Goal: Information Seeking & Learning: Learn about a topic

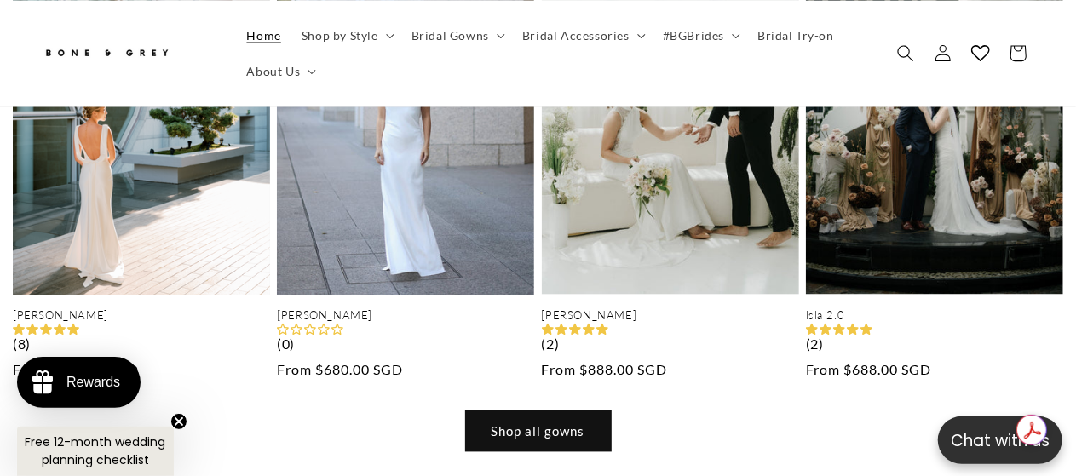
scroll to position [0, 1076]
click at [550, 412] on link "Shop all gowns" at bounding box center [538, 432] width 145 height 40
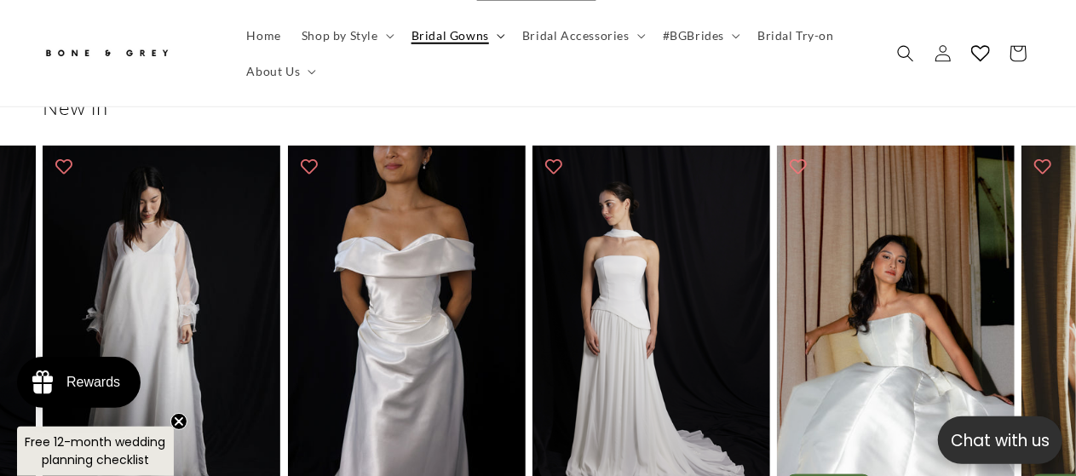
scroll to position [0, 354]
click at [494, 32] on summary "Bridal Gowns" at bounding box center [456, 35] width 111 height 36
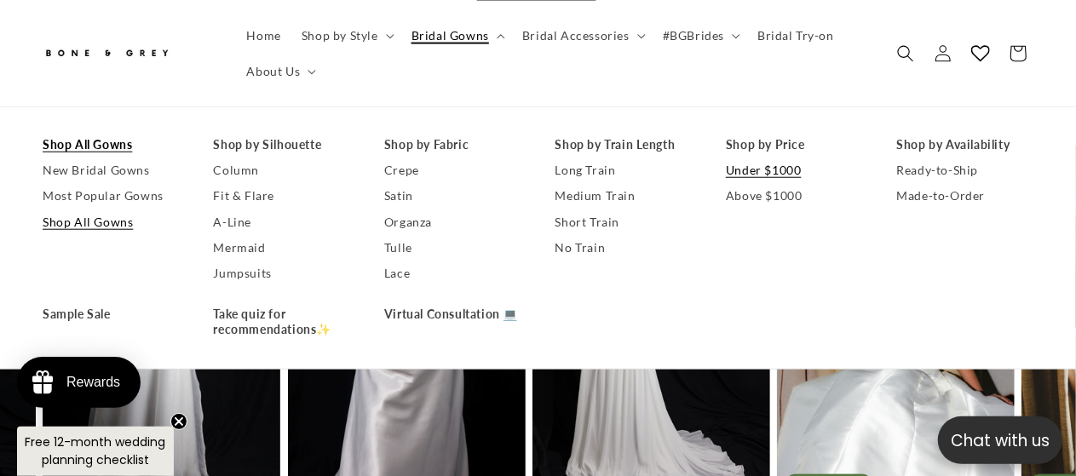
click at [758, 167] on link "Under $1000" at bounding box center [794, 171] width 137 height 26
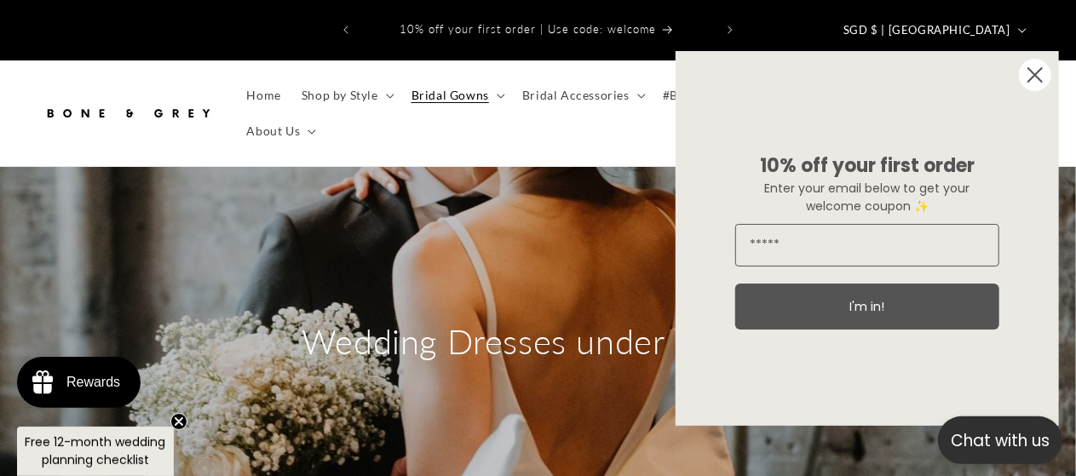
click at [821, 91] on div "Close dialog 10% off your first order Enter your email below to get your welcom…" at bounding box center [867, 238] width 417 height 409
click at [815, 72] on div "Close dialog 10% off your first order Enter your email below to get your welcom…" at bounding box center [867, 238] width 417 height 409
click at [1036, 72] on icon "Close dialog" at bounding box center [1035, 75] width 14 height 14
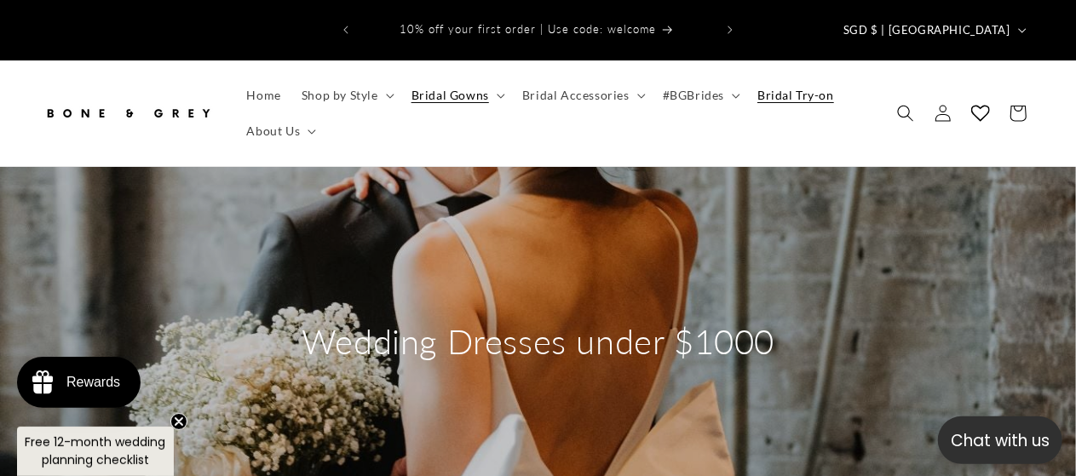
click at [798, 88] on span "Bridal Try-on" at bounding box center [795, 95] width 77 height 15
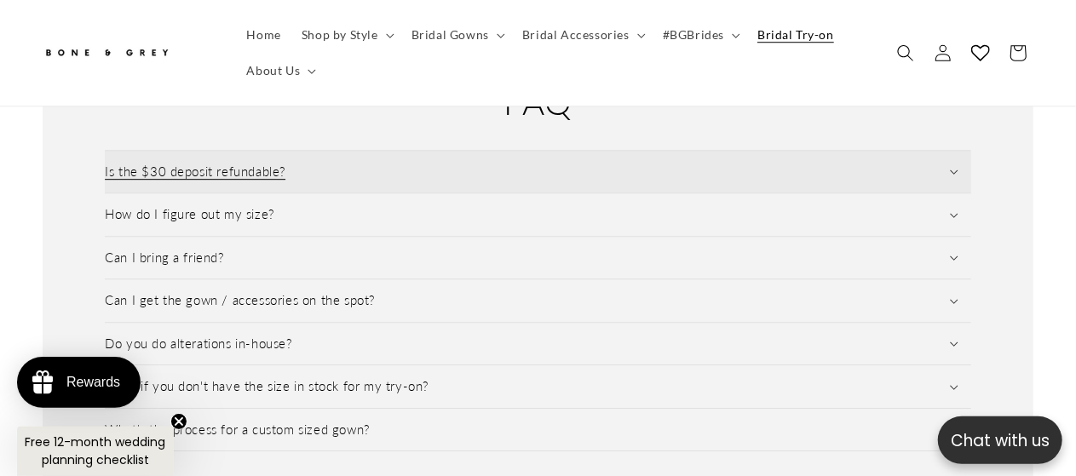
scroll to position [2386, 0]
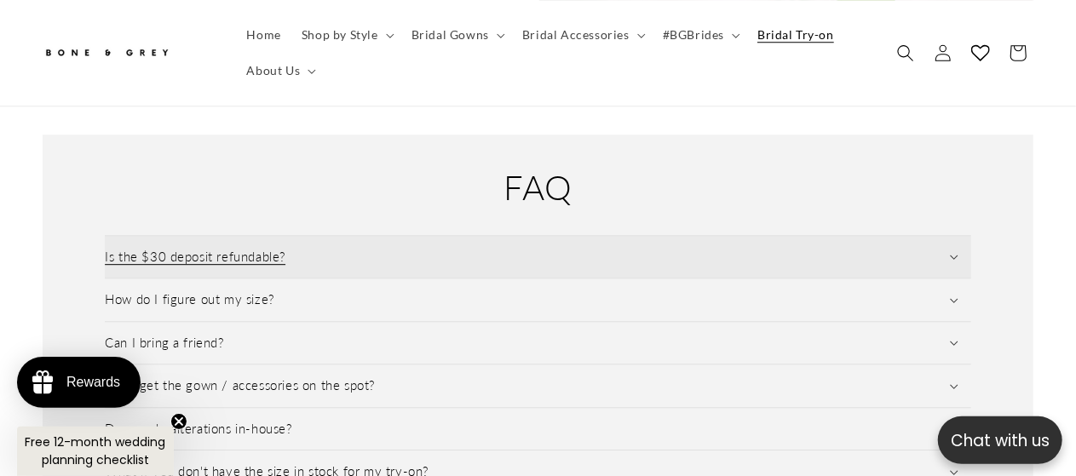
click at [287, 236] on summary "Is the $30 deposit refundable?" at bounding box center [538, 257] width 867 height 43
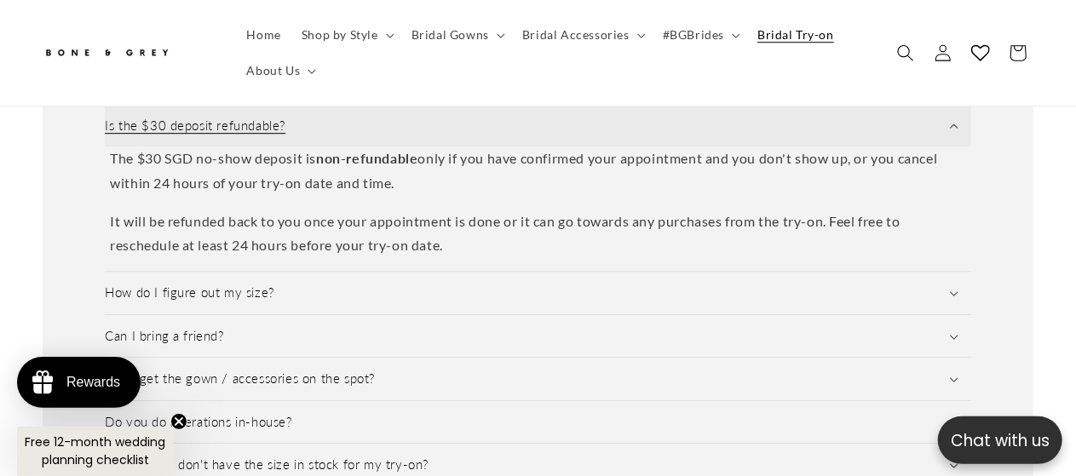
scroll to position [2556, 0]
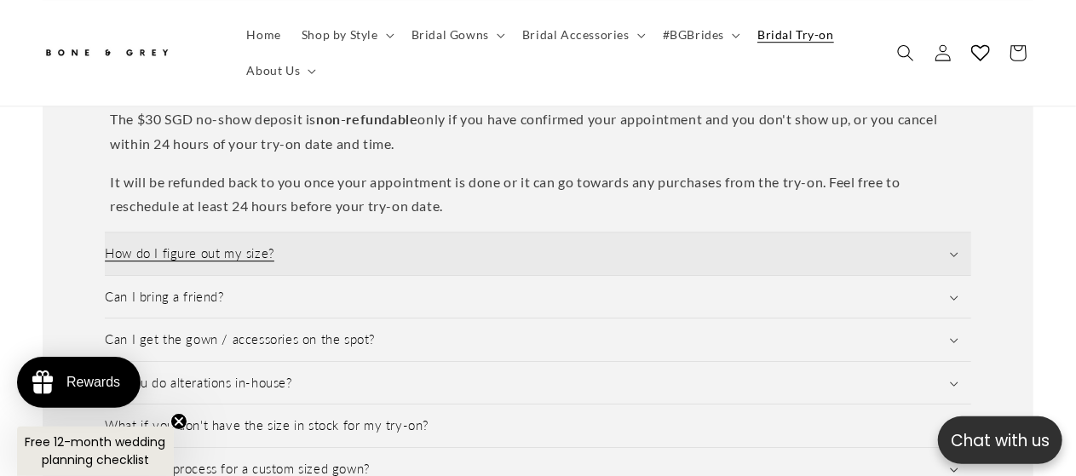
click at [375, 236] on summary "How do I figure out my size?" at bounding box center [538, 254] width 867 height 43
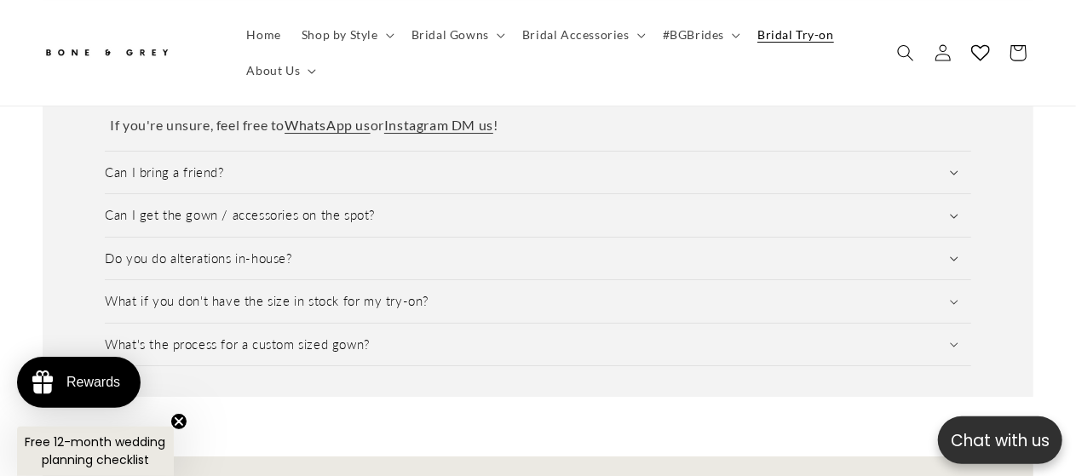
scroll to position [2897, 0]
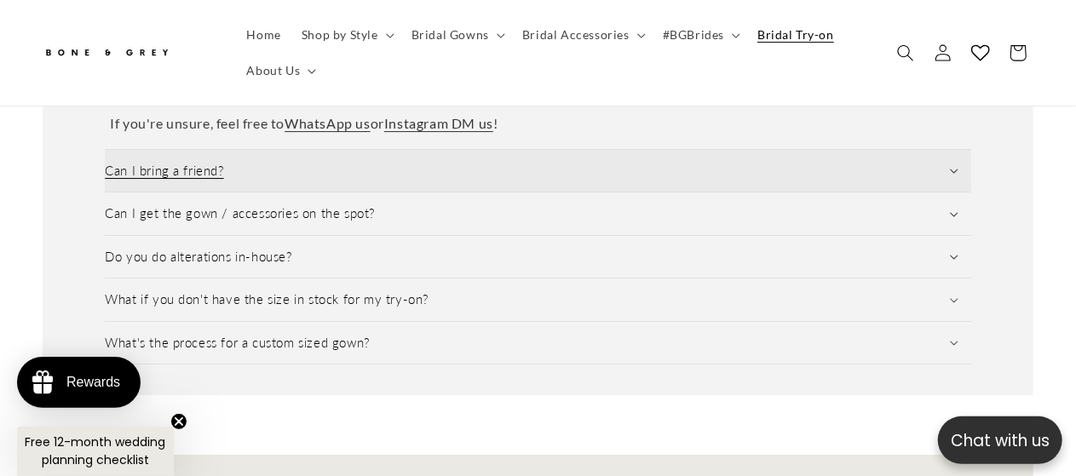
click at [465, 150] on summary "Can I bring a friend?" at bounding box center [538, 171] width 867 height 43
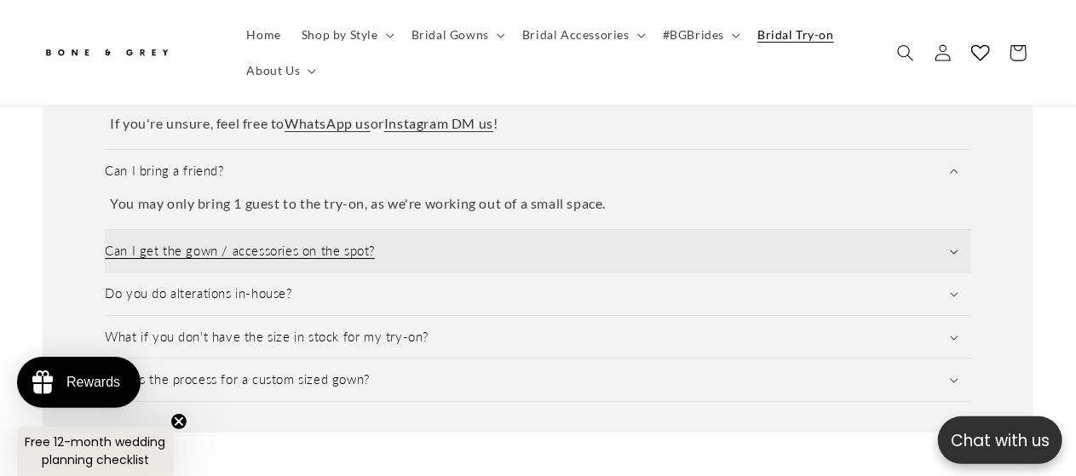
click at [440, 230] on summary "Can I get the gown / accessories on the spot?" at bounding box center [538, 251] width 867 height 43
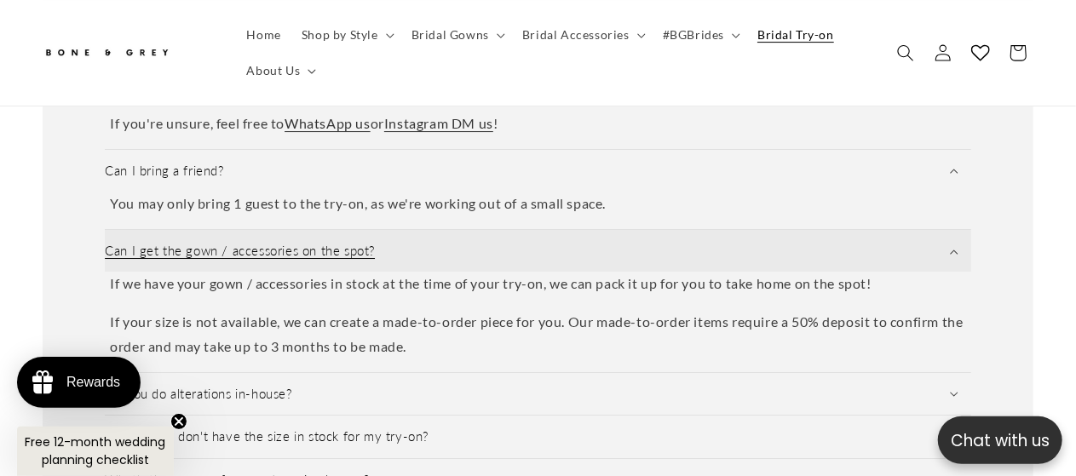
scroll to position [2982, 0]
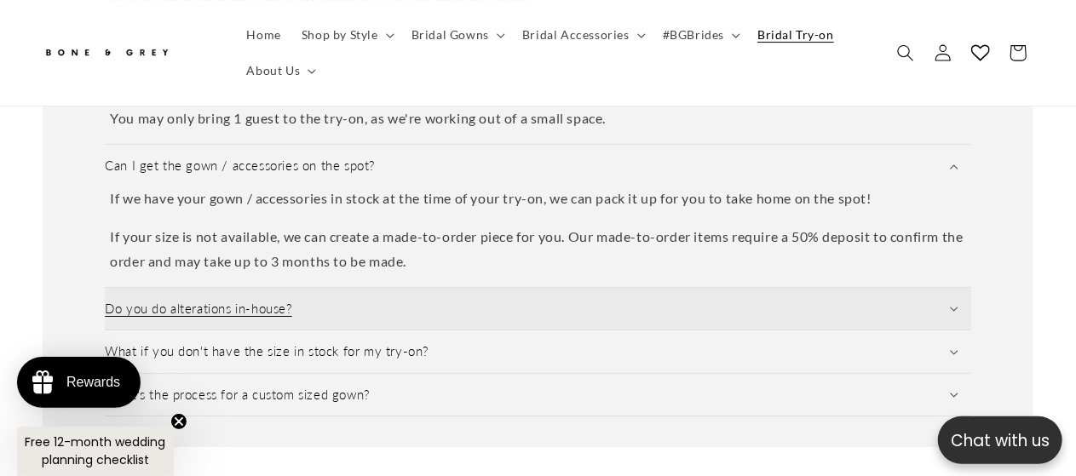
click at [383, 288] on summary "Do you do alterations in-house?" at bounding box center [538, 309] width 867 height 43
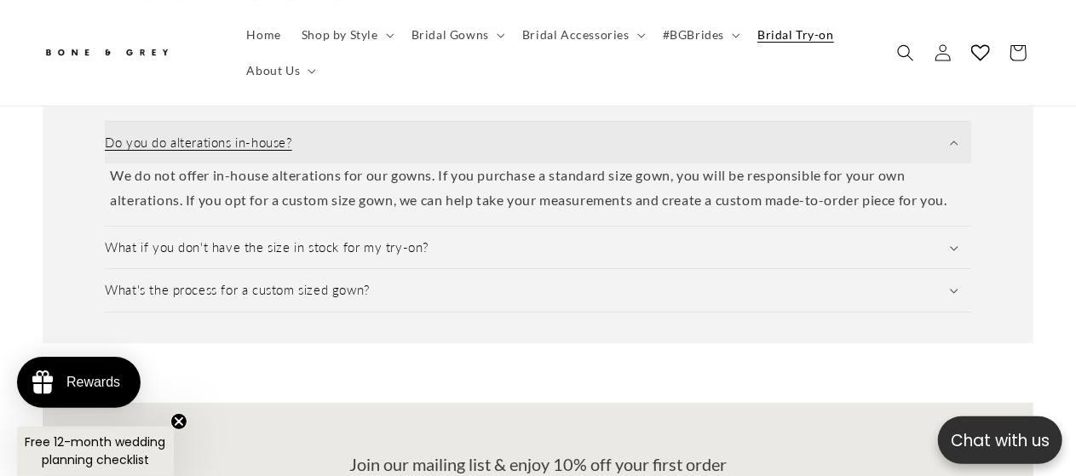
scroll to position [3153, 0]
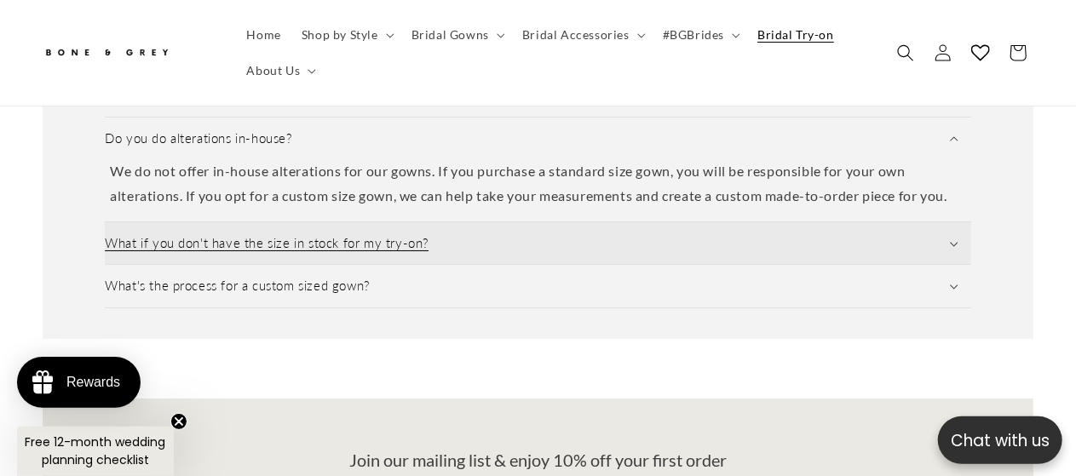
click at [474, 222] on summary "What if you don't have the size in stock for my try-on?" at bounding box center [538, 243] width 867 height 43
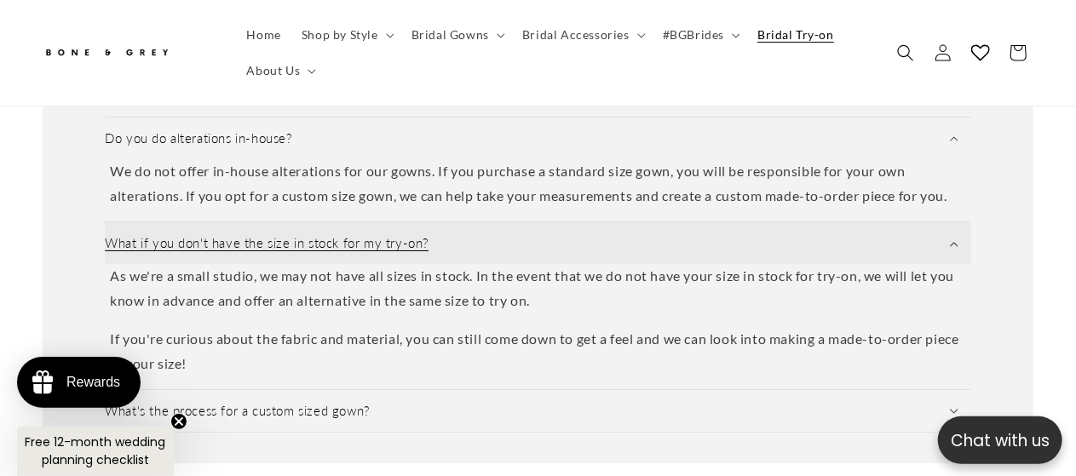
scroll to position [0, 707]
click at [474, 222] on summary "What if you don't have the size in stock for my try-on?" at bounding box center [538, 243] width 867 height 43
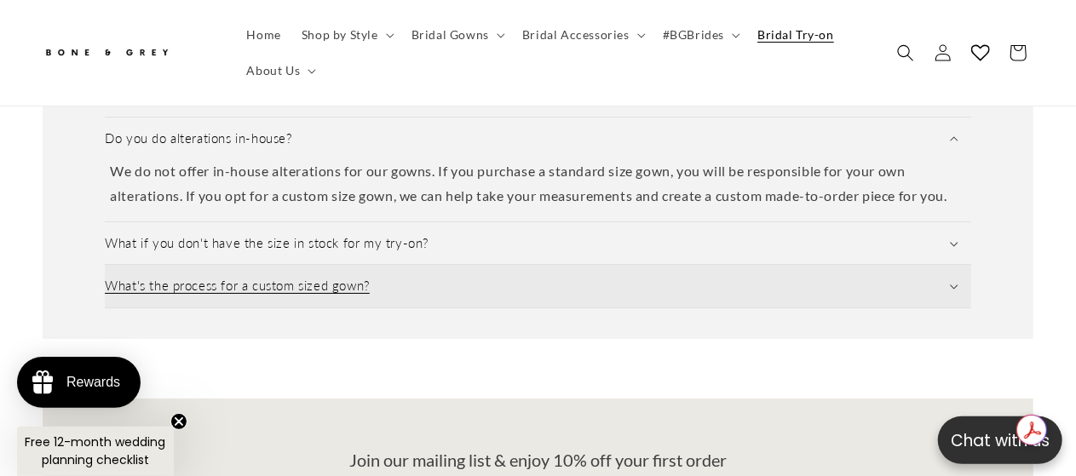
click at [470, 267] on summary "What's the process for a custom sized gown?" at bounding box center [538, 286] width 867 height 43
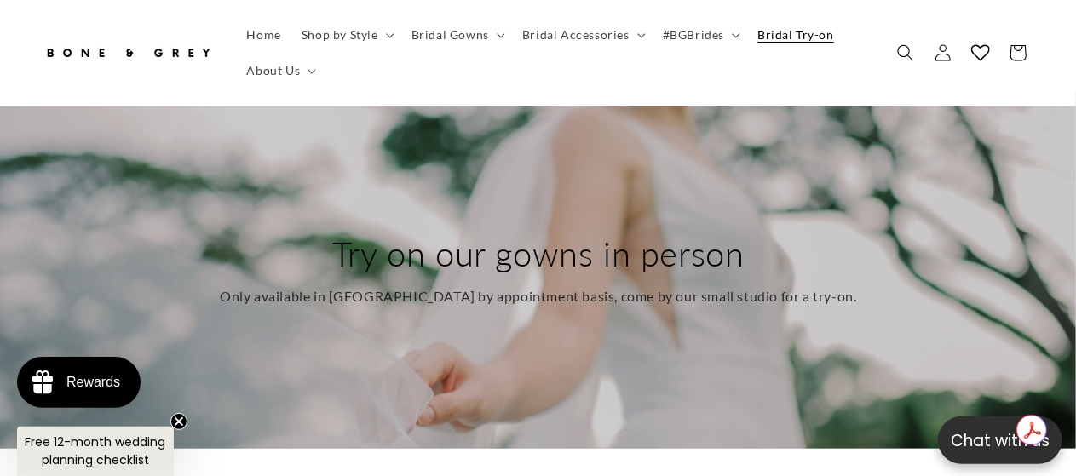
scroll to position [9, 0]
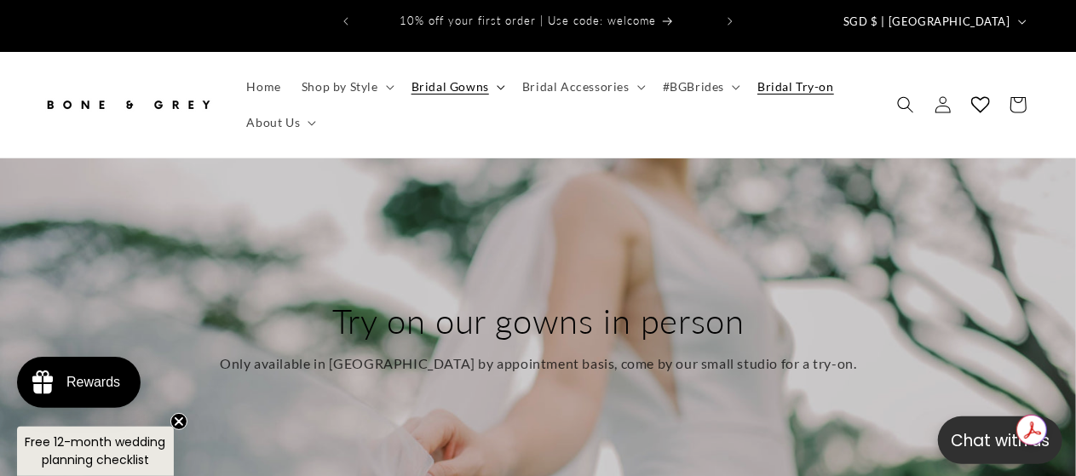
click at [483, 79] on span "Bridal Gowns" at bounding box center [451, 86] width 78 height 15
click at [351, 79] on span "Shop by Style" at bounding box center [340, 86] width 77 height 15
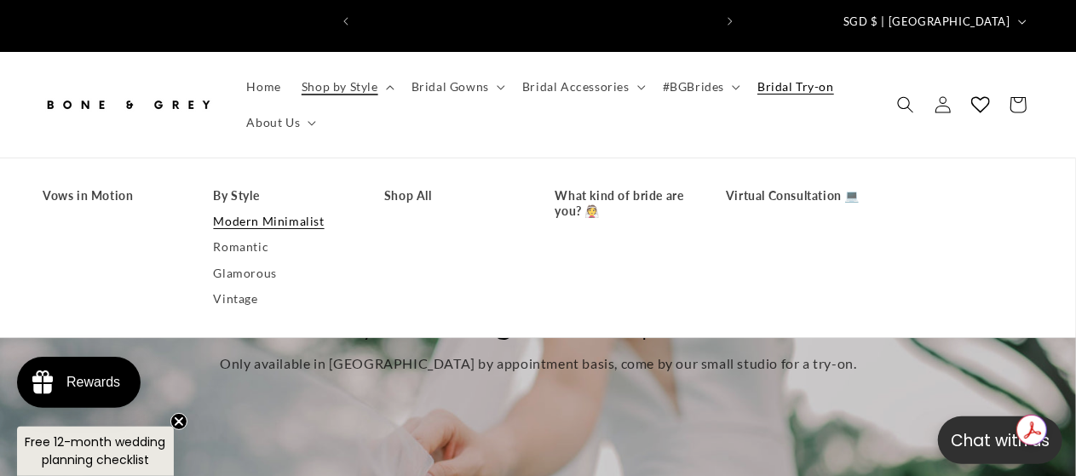
scroll to position [0, 354]
click at [274, 209] on link "Modern Minimalist" at bounding box center [282, 222] width 137 height 26
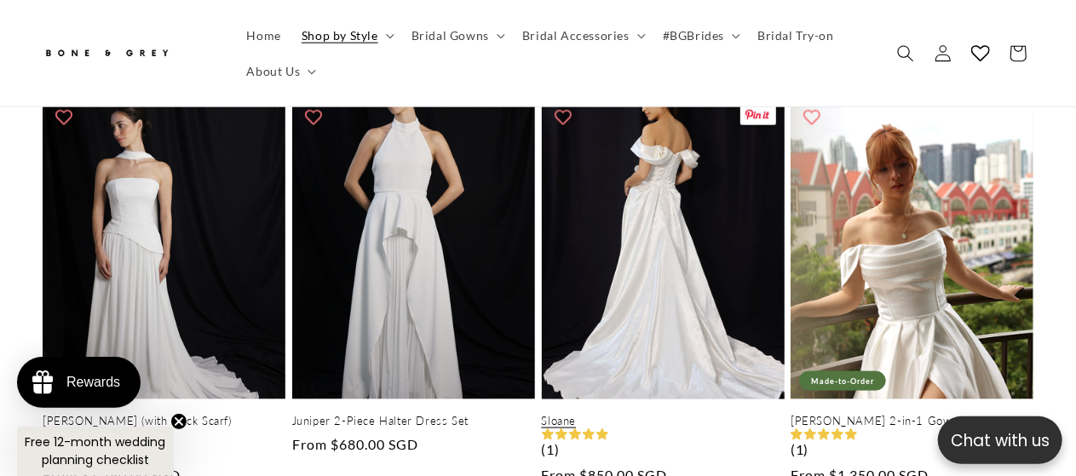
scroll to position [937, 0]
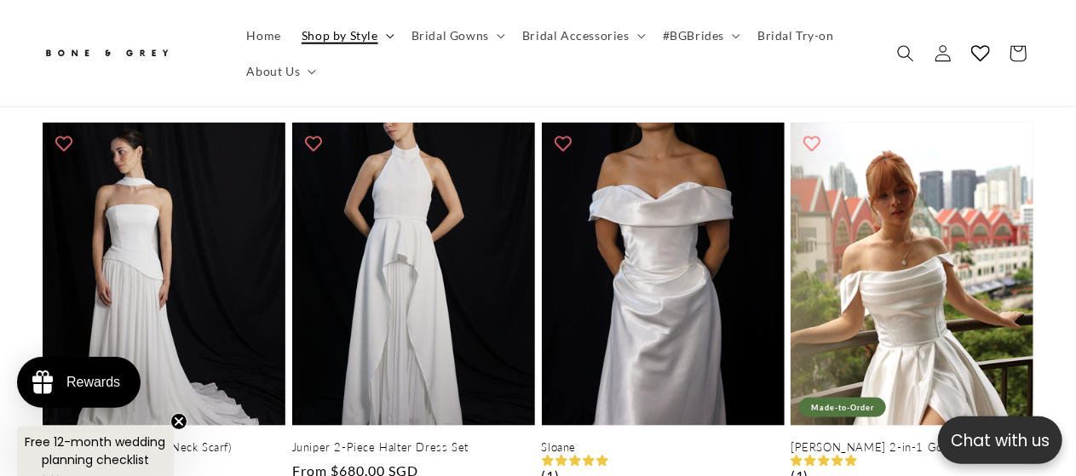
click at [373, 36] on span "Shop by Style" at bounding box center [340, 34] width 77 height 15
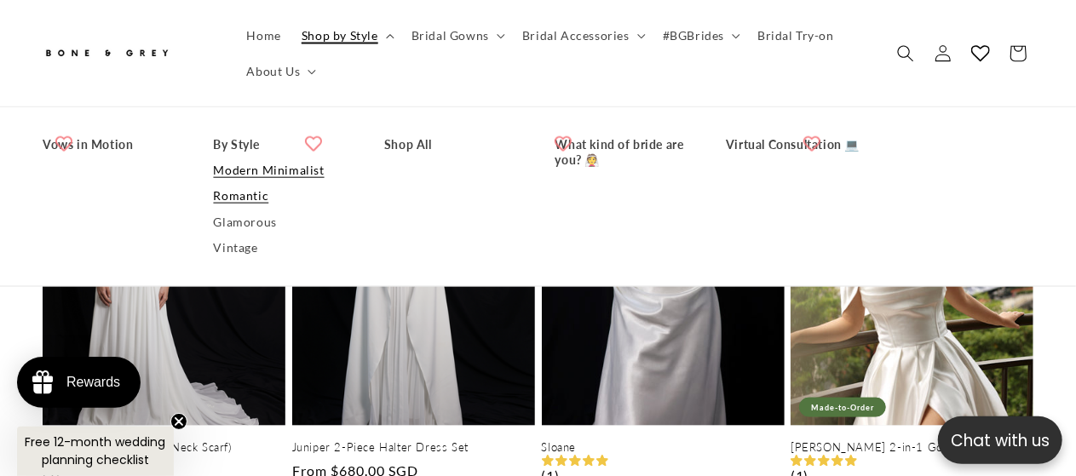
scroll to position [0, 0]
click at [361, 35] on span "Shop by Style" at bounding box center [340, 34] width 77 height 15
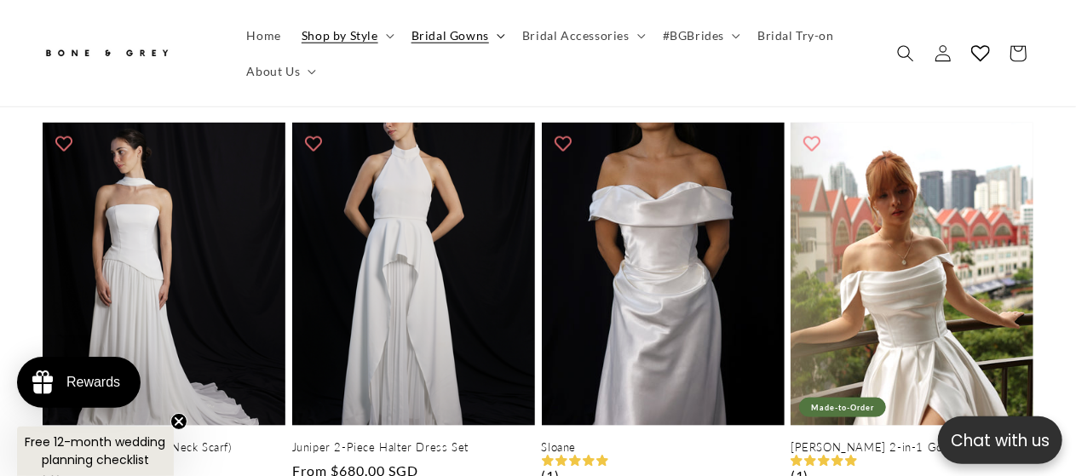
click at [465, 32] on span "Bridal Gowns" at bounding box center [451, 34] width 78 height 15
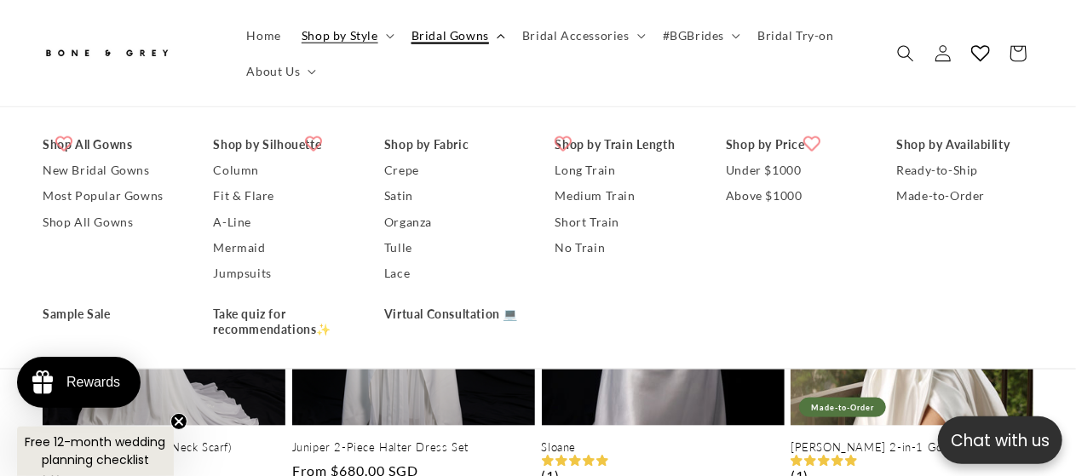
scroll to position [0, 354]
click at [692, 66] on ul "Home Shop by Style Vows in Motion By Style Modern Minimalist Romantic Glamorous…" at bounding box center [554, 53] width 634 height 72
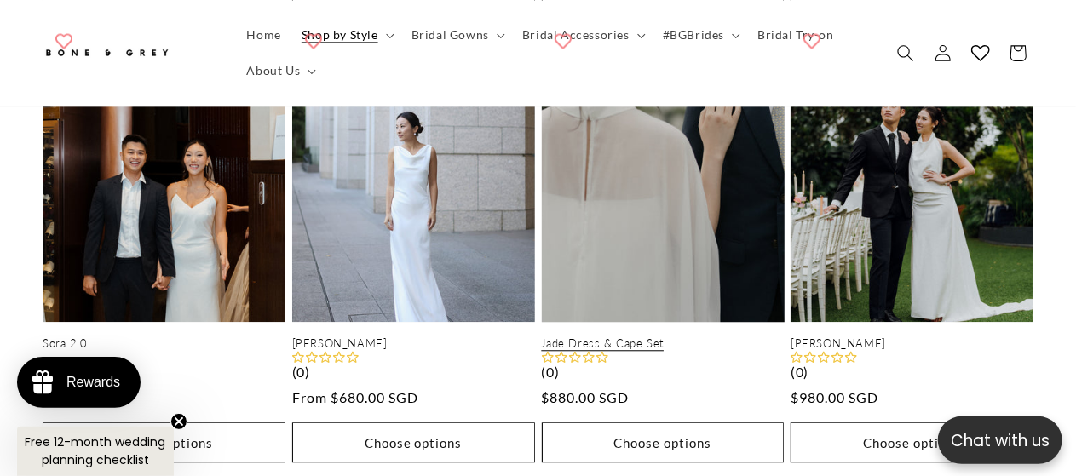
scroll to position [2301, 0]
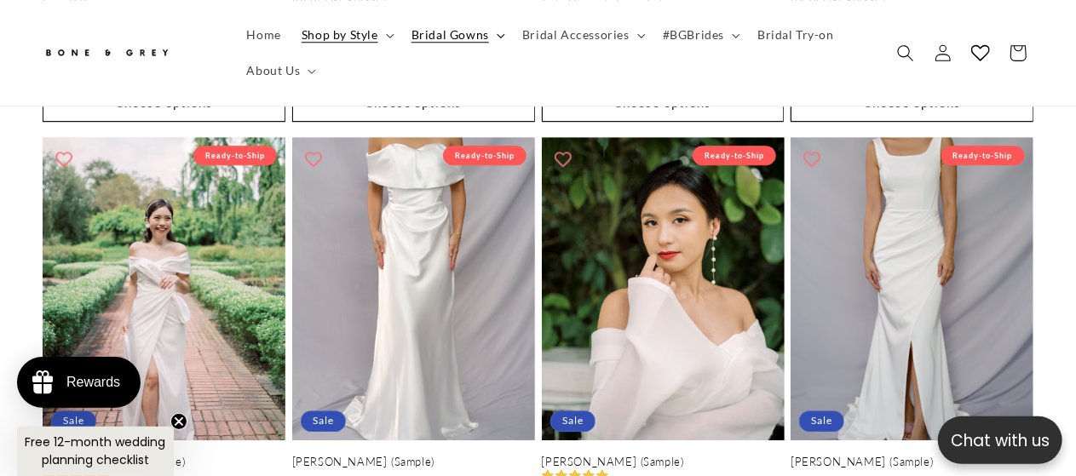
click at [452, 40] on span "Bridal Gowns" at bounding box center [451, 34] width 78 height 15
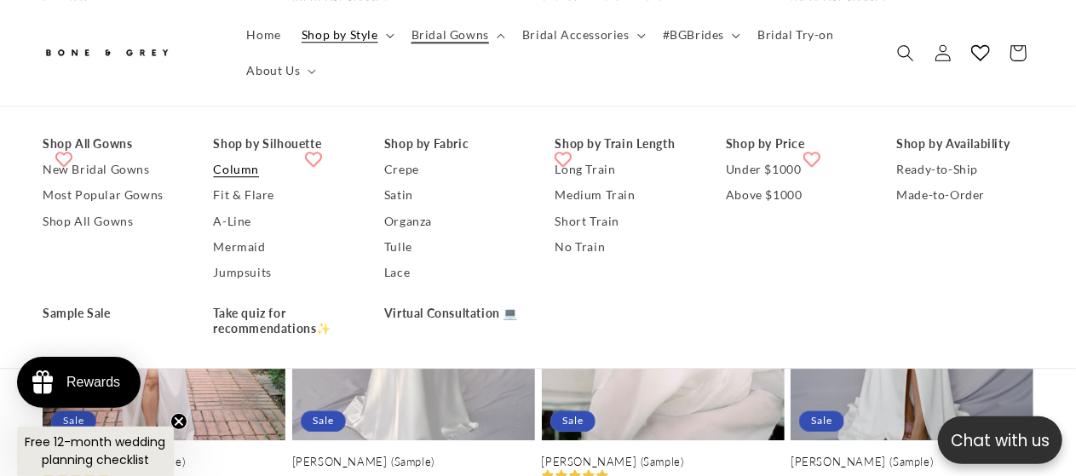
scroll to position [0, 0]
click at [241, 272] on link "Jumpsuits" at bounding box center [282, 273] width 137 height 26
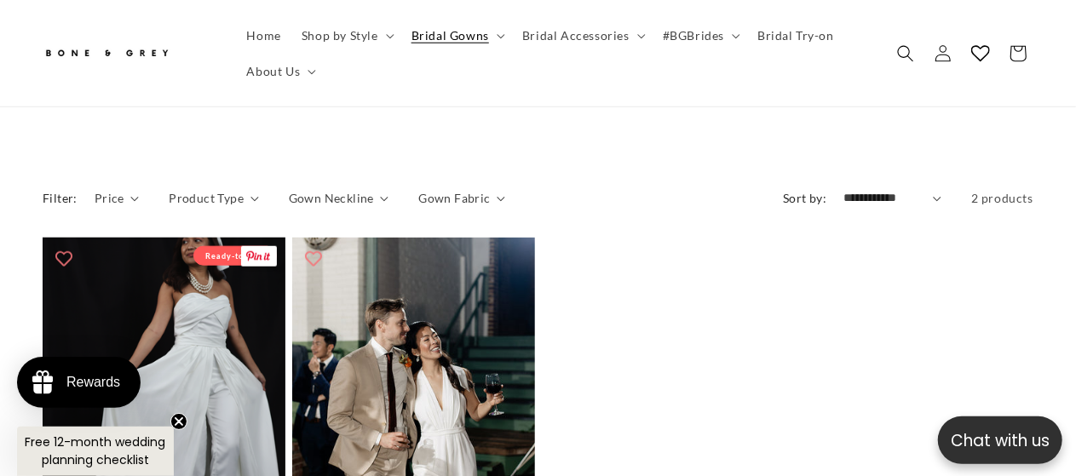
scroll to position [0, 354]
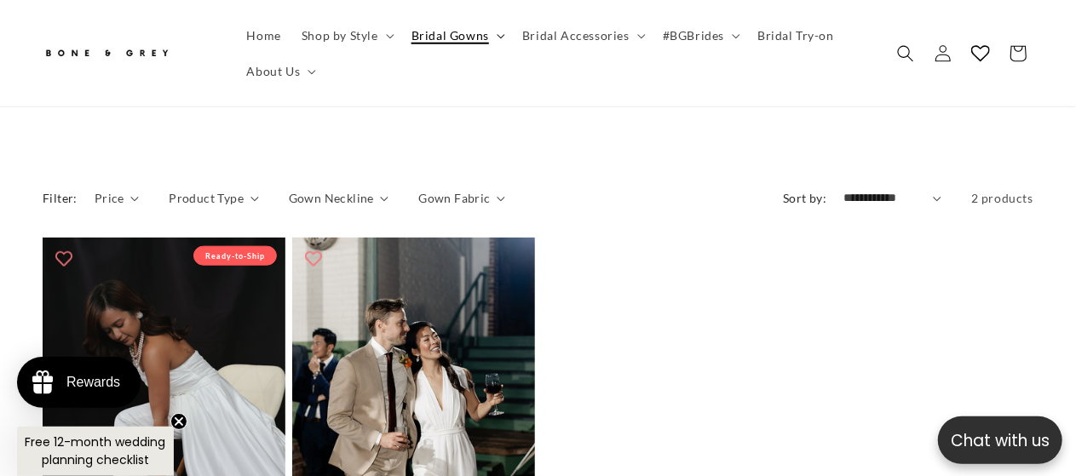
click at [479, 37] on span "Bridal Gowns" at bounding box center [451, 34] width 78 height 15
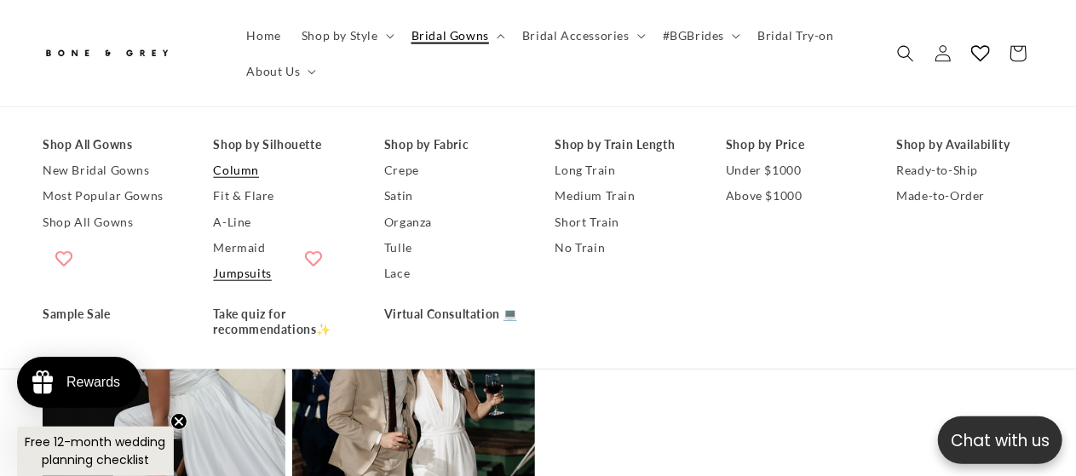
scroll to position [0, 707]
click at [236, 168] on link "Column" at bounding box center [282, 171] width 137 height 26
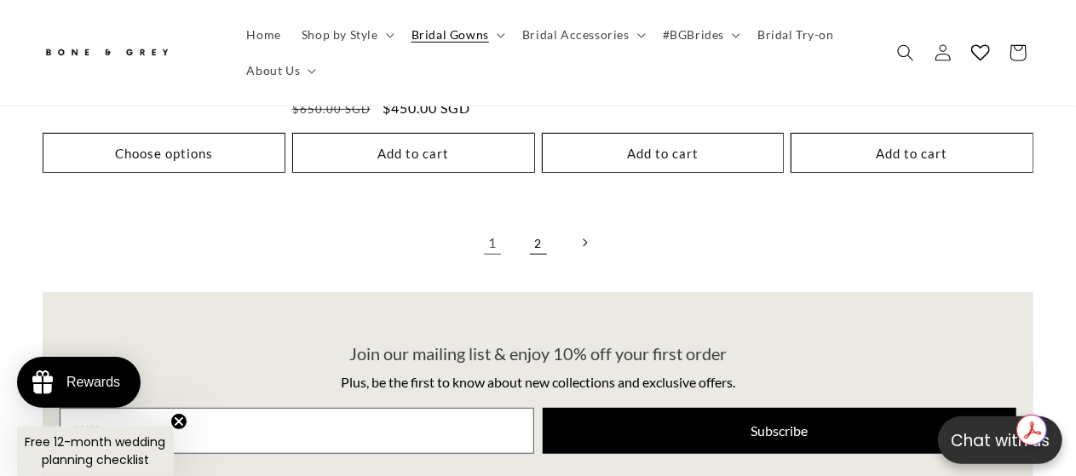
click at [535, 224] on link "2" at bounding box center [538, 242] width 37 height 37
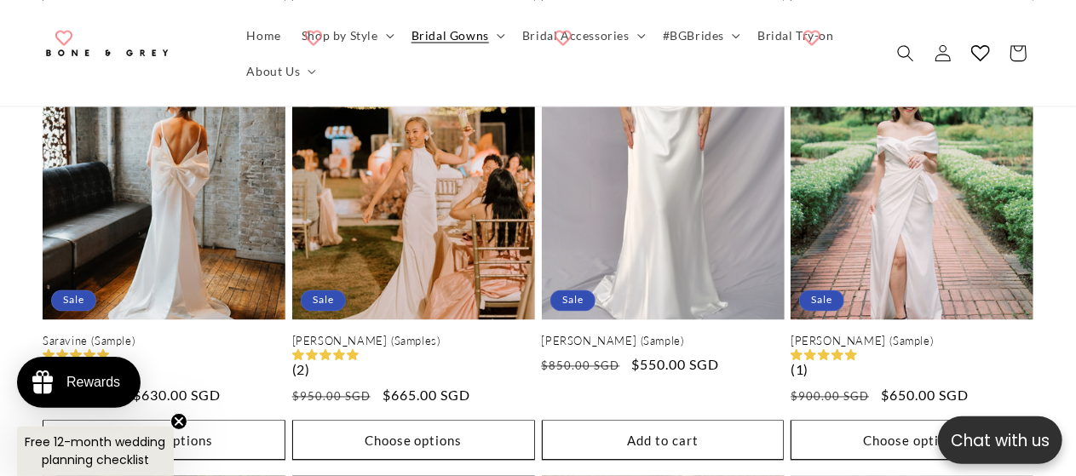
scroll to position [1418, 0]
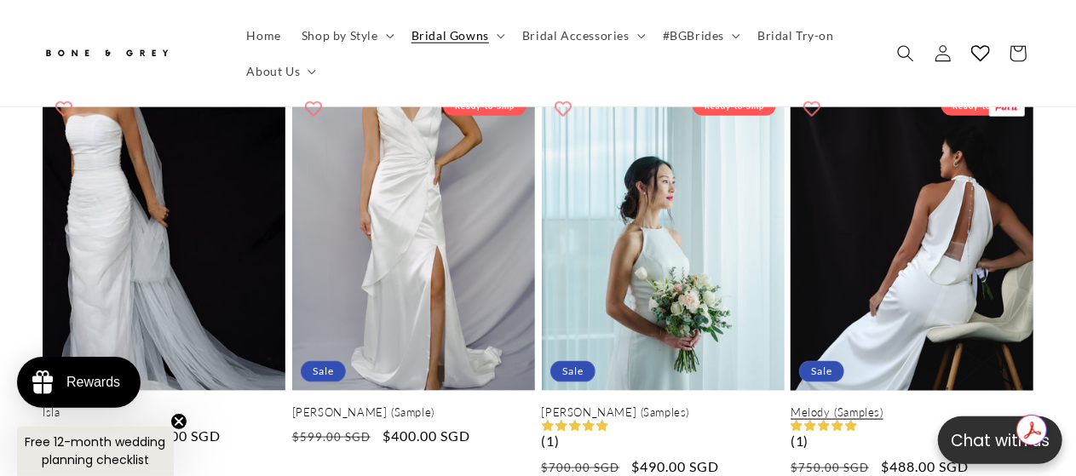
scroll to position [0, 354]
click at [921, 406] on link "Melody (Samples)" at bounding box center [912, 413] width 243 height 14
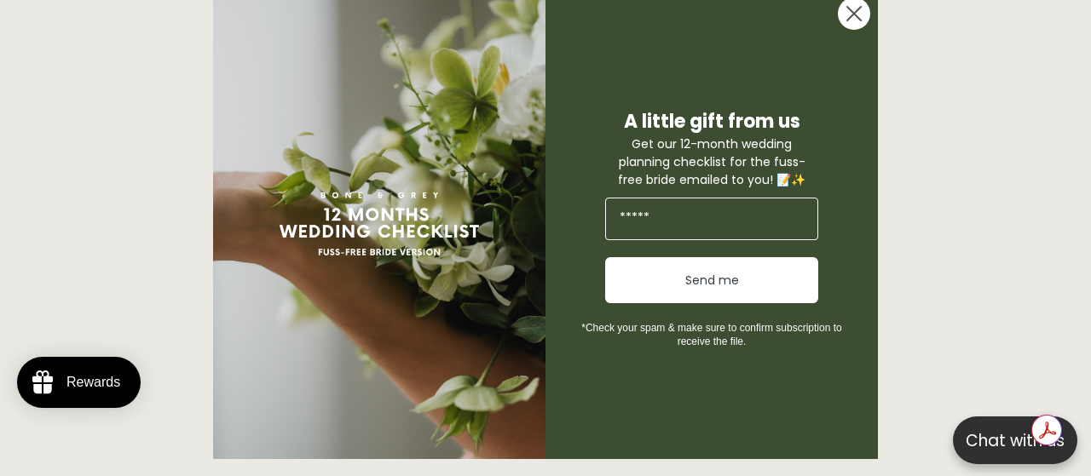
click at [849, 16] on icon "Close dialog" at bounding box center [854, 14] width 14 height 14
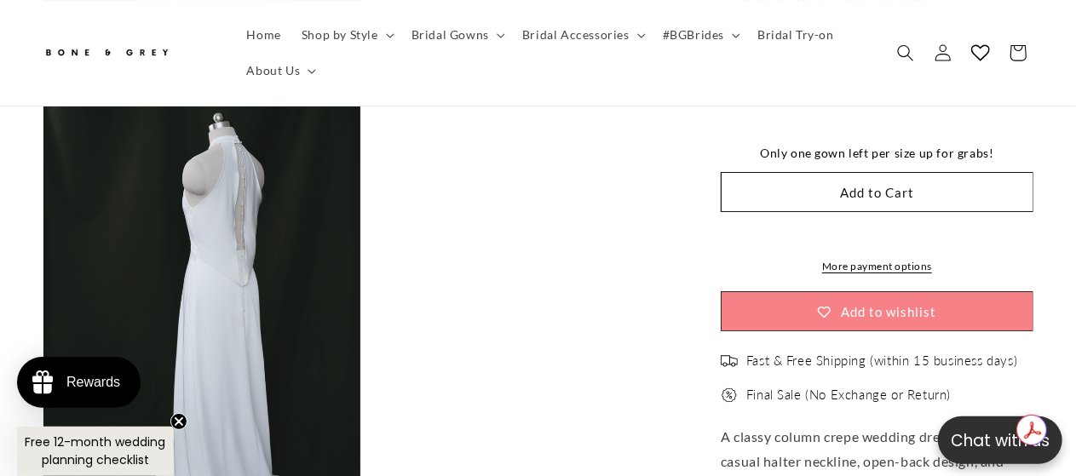
scroll to position [3408, 0]
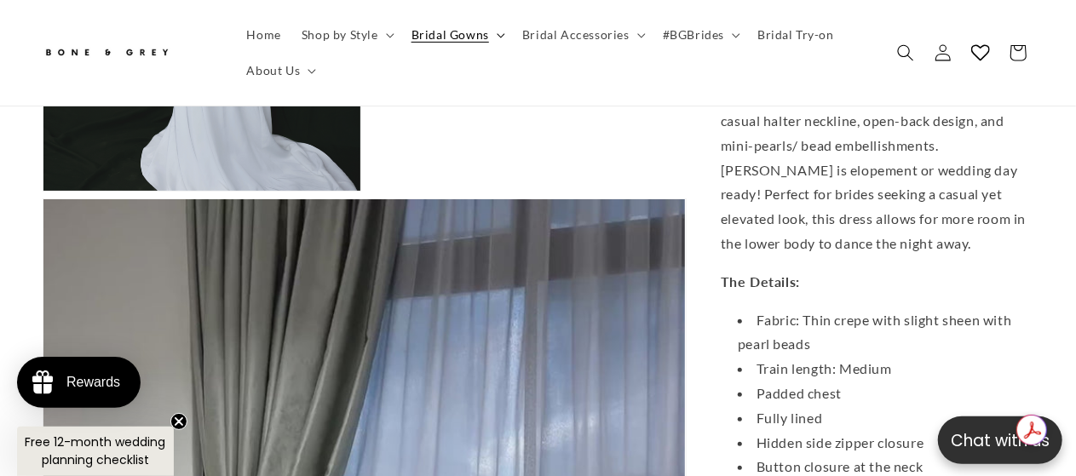
click at [462, 33] on span "Bridal Gowns" at bounding box center [451, 34] width 78 height 15
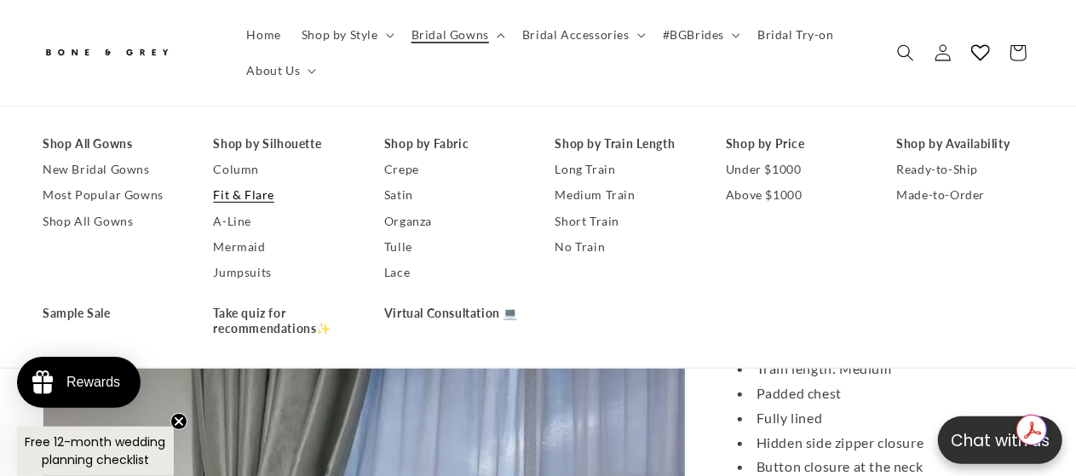
click at [245, 196] on link "Fit & Flare" at bounding box center [282, 196] width 137 height 26
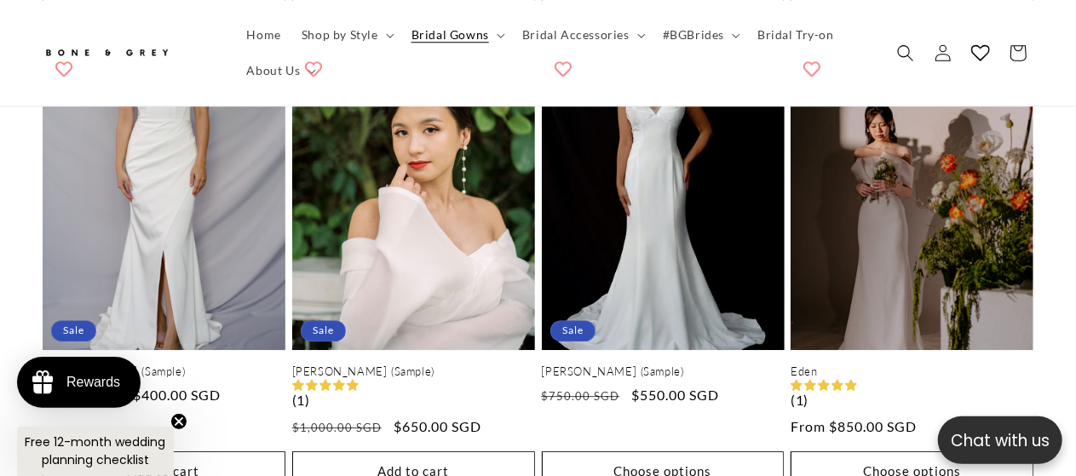
scroll to position [2386, 0]
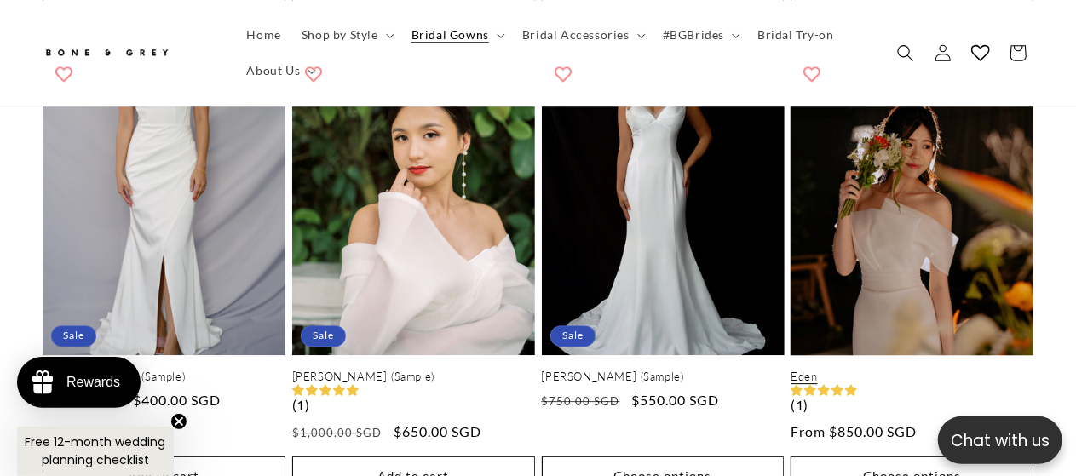
click at [955, 370] on link "Eden" at bounding box center [912, 377] width 243 height 14
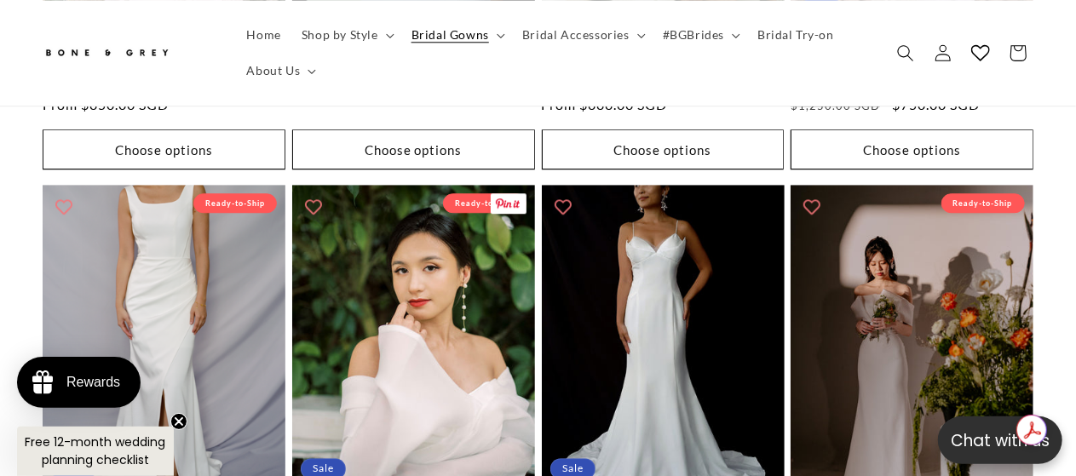
scroll to position [2031, 0]
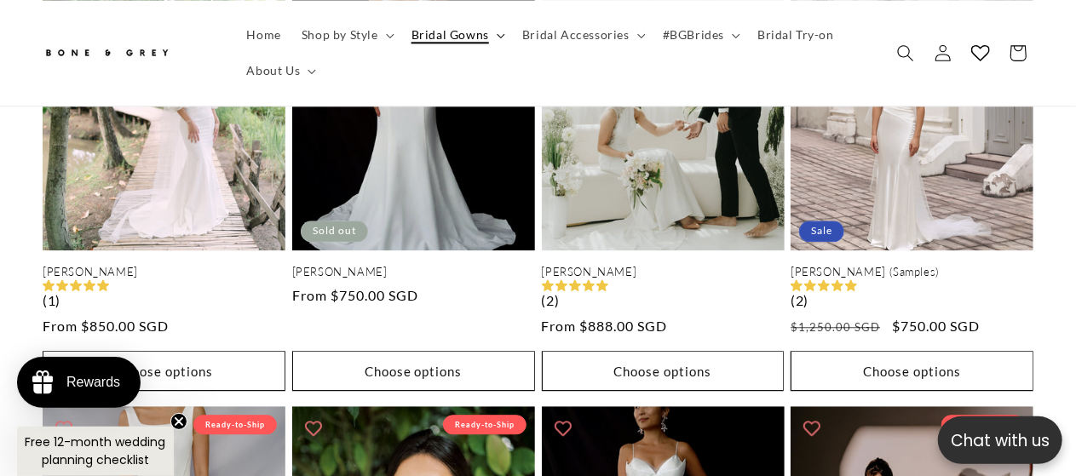
click at [483, 38] on span "Bridal Gowns" at bounding box center [451, 34] width 78 height 15
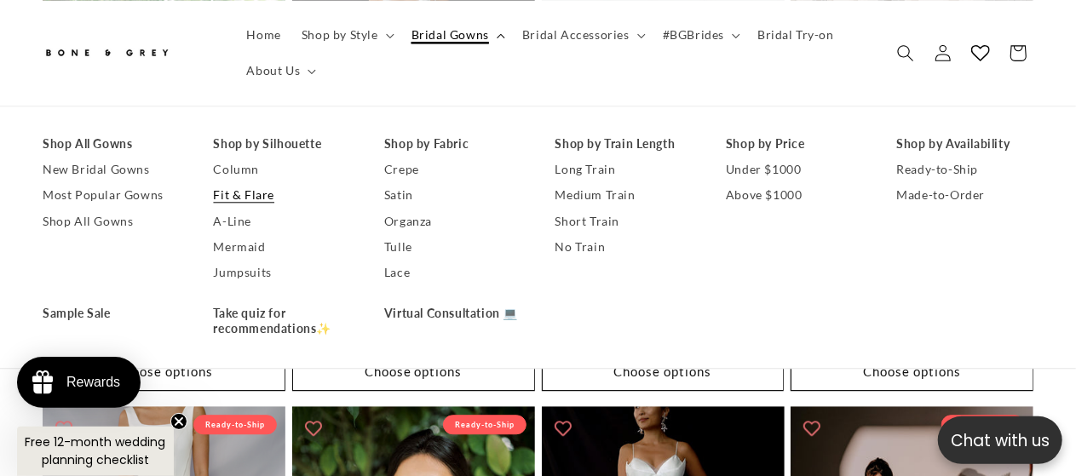
drag, startPoint x: 489, startPoint y: 32, endPoint x: 673, endPoint y: 27, distance: 184.1
click at [491, 32] on summary "Bridal Gowns" at bounding box center [456, 35] width 111 height 36
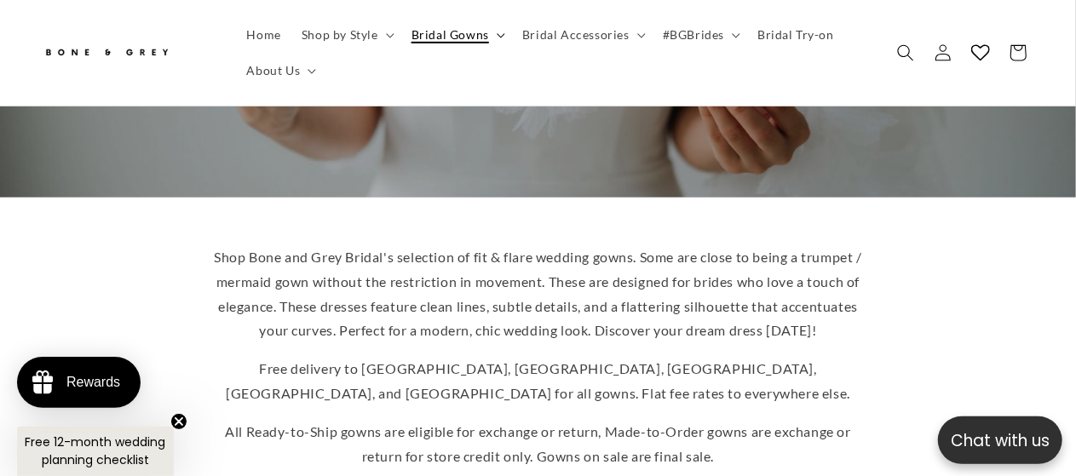
scroll to position [0, 354]
click at [479, 37] on span "Bridal Gowns" at bounding box center [451, 34] width 78 height 15
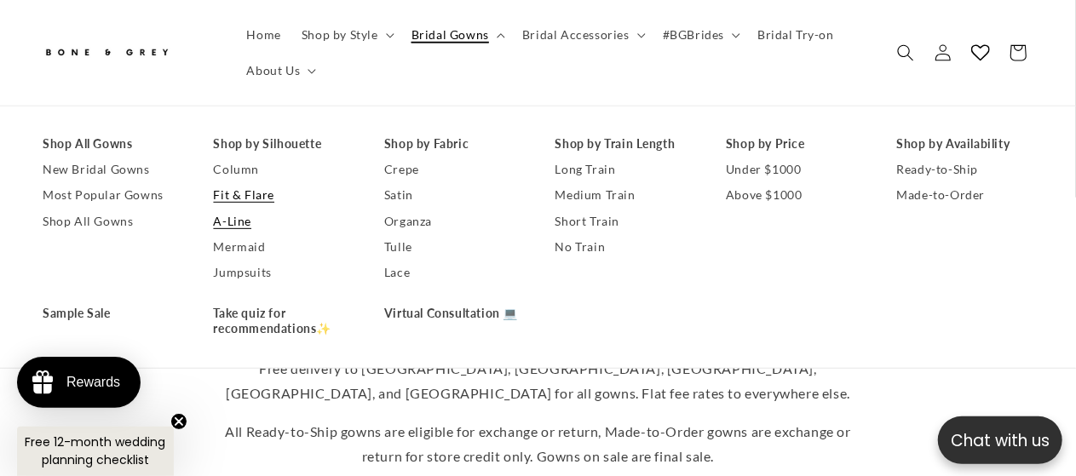
click at [240, 226] on link "A-Line" at bounding box center [282, 222] width 137 height 26
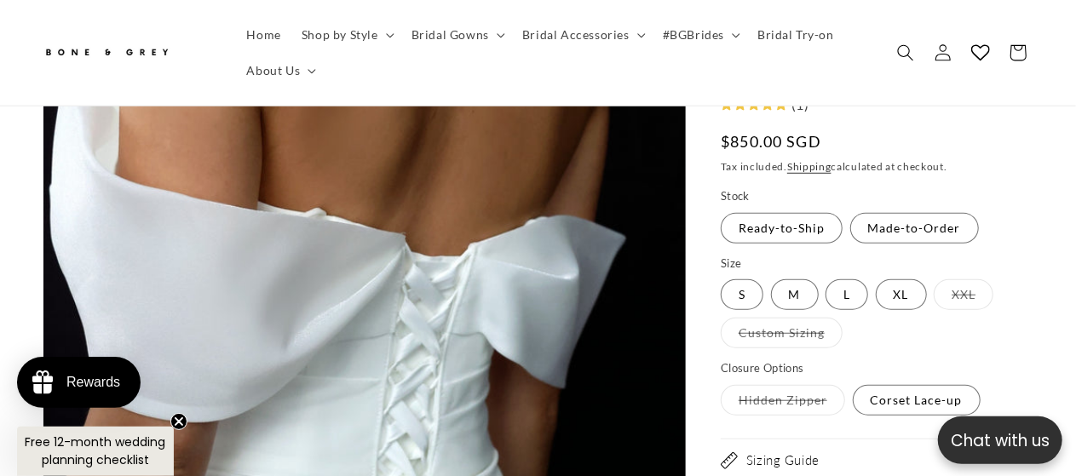
scroll to position [596, 0]
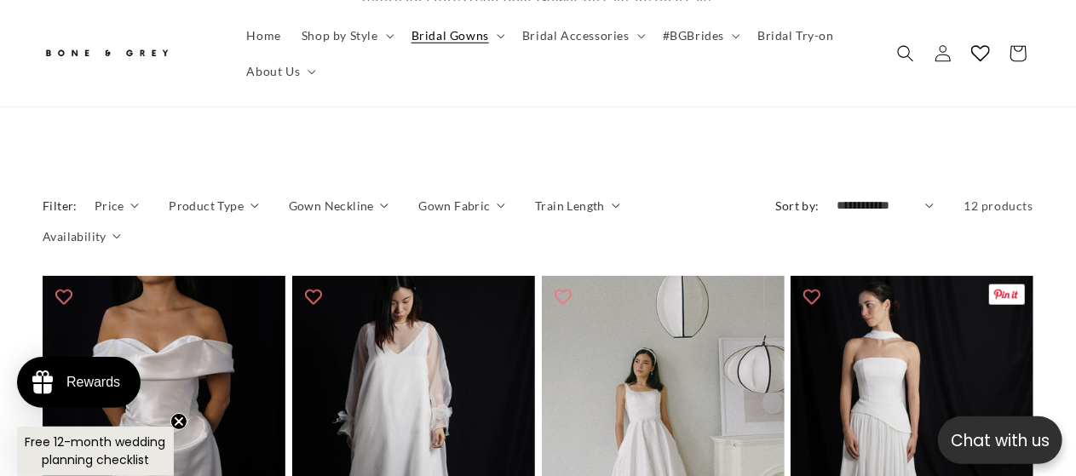
scroll to position [438, 0]
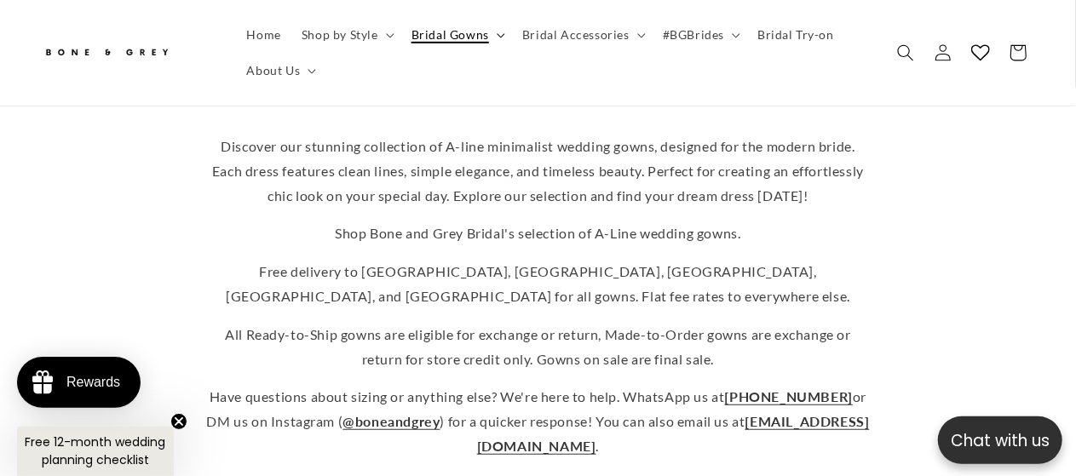
click at [486, 34] on span "Bridal Gowns" at bounding box center [451, 34] width 78 height 15
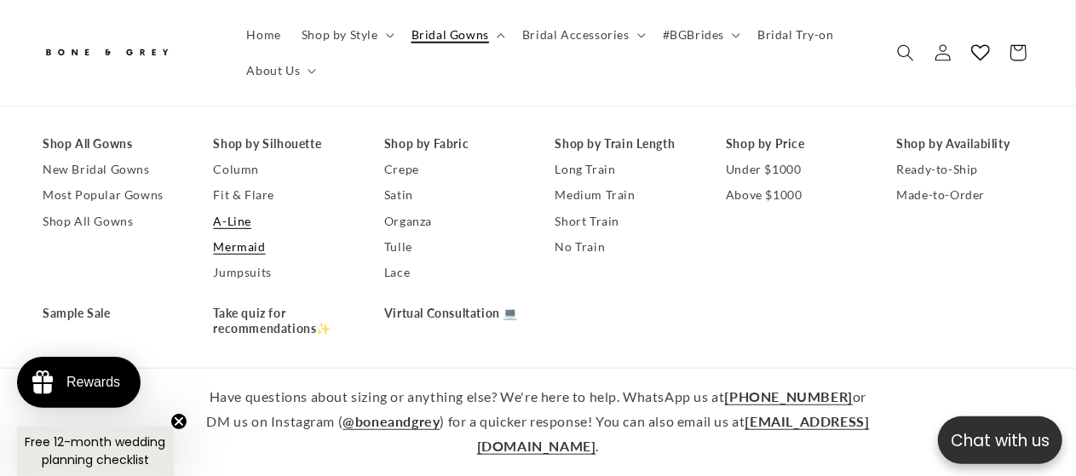
click at [246, 250] on link "Mermaid" at bounding box center [282, 247] width 137 height 26
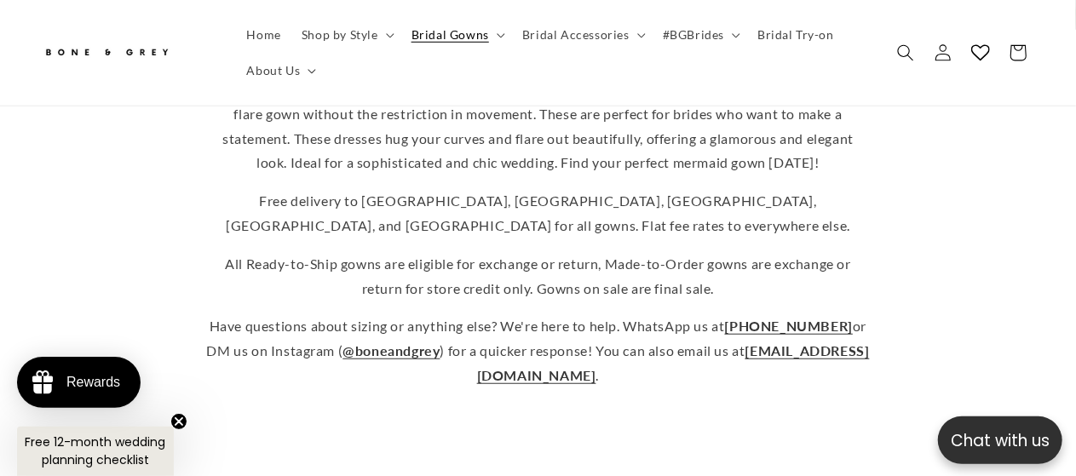
scroll to position [140, 0]
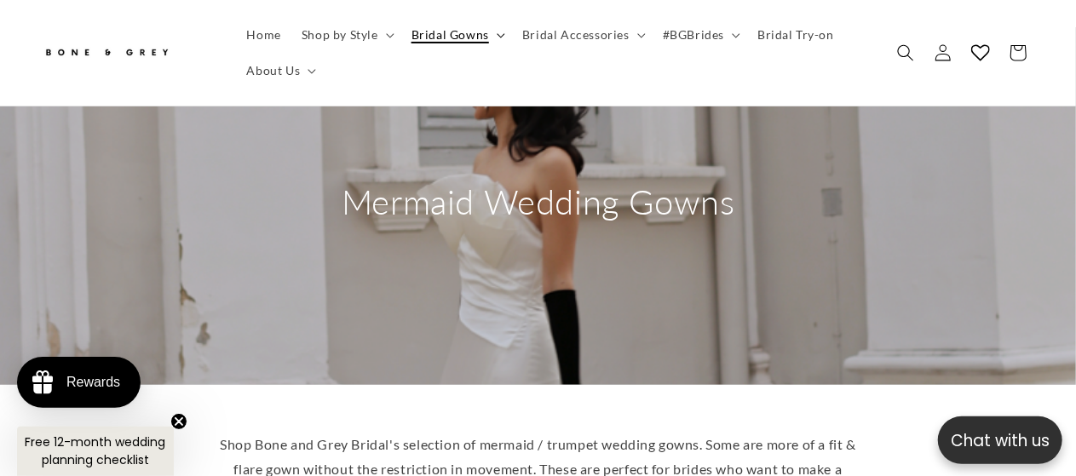
click at [458, 37] on span "Bridal Gowns" at bounding box center [451, 34] width 78 height 15
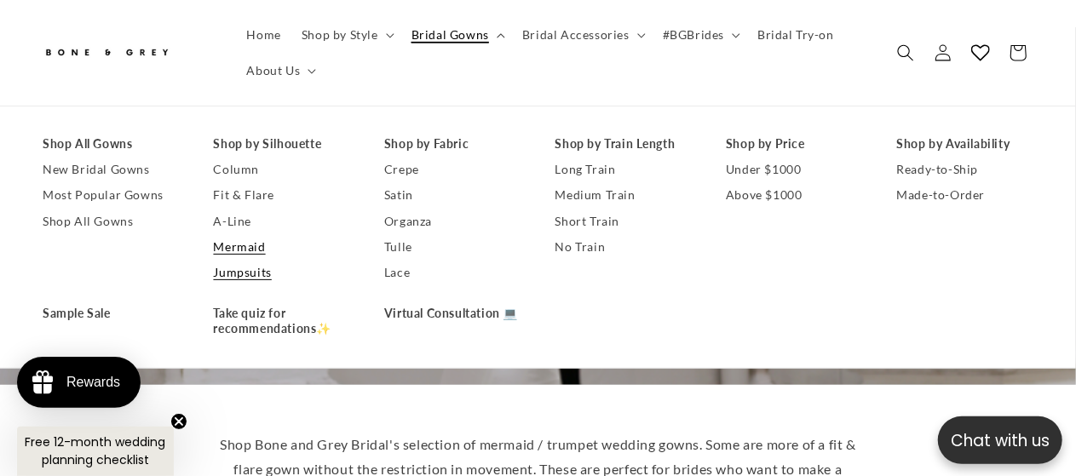
click at [225, 282] on link "Jumpsuits" at bounding box center [282, 273] width 137 height 26
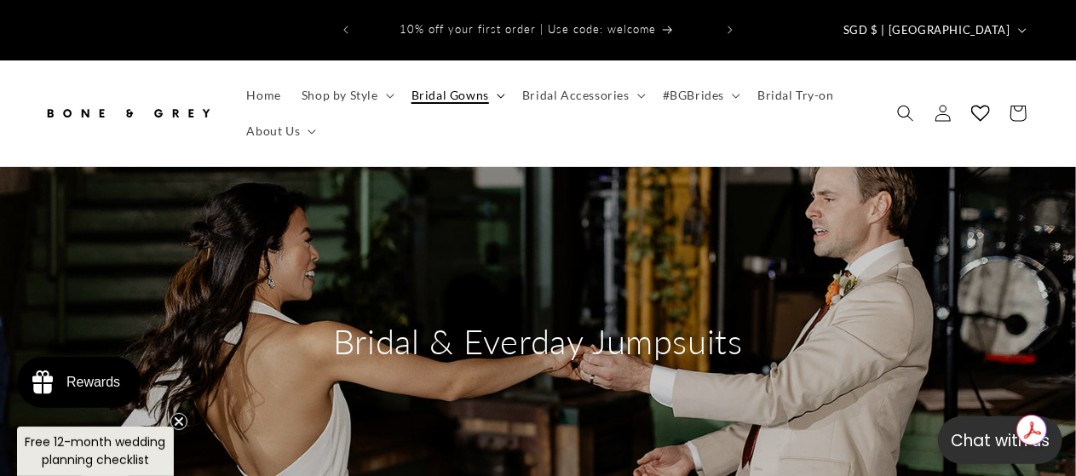
click at [464, 88] on span "Bridal Gowns" at bounding box center [451, 95] width 78 height 15
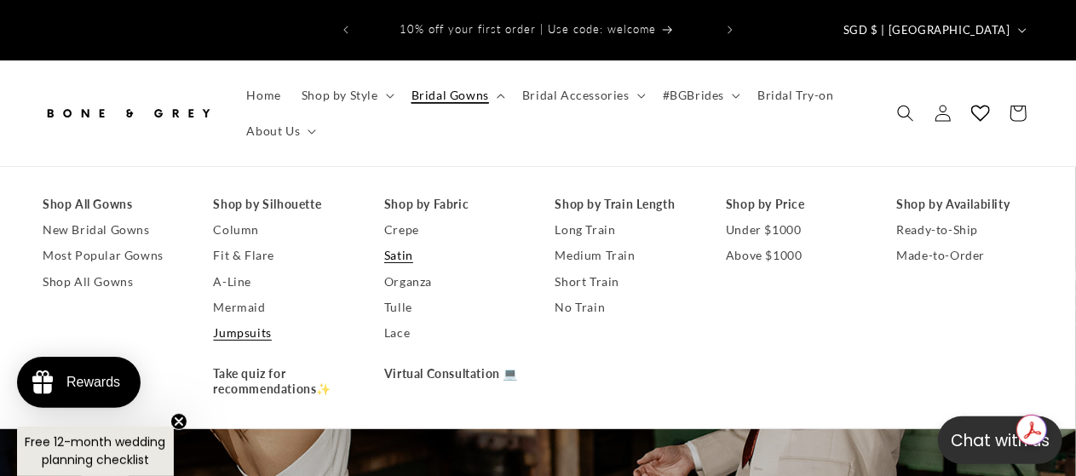
click at [396, 243] on link "Satin" at bounding box center [452, 256] width 137 height 26
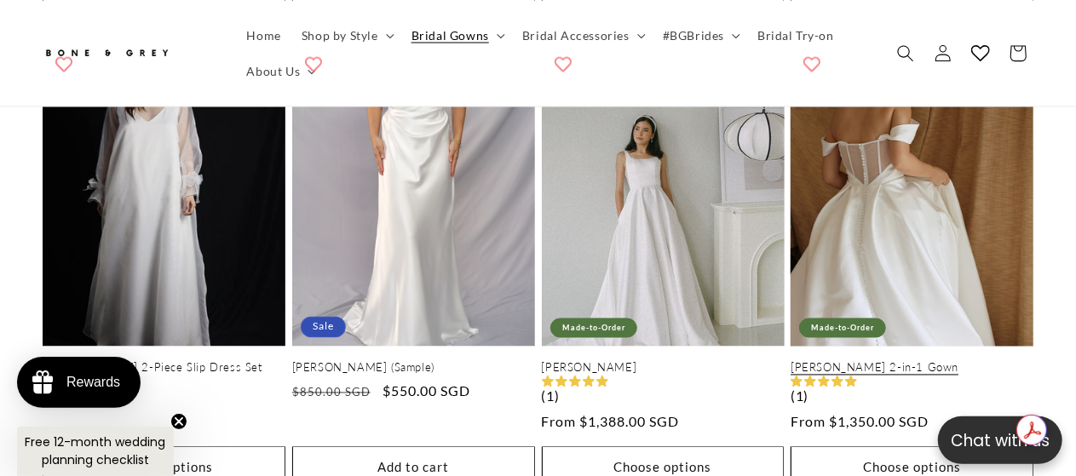
scroll to position [1448, 0]
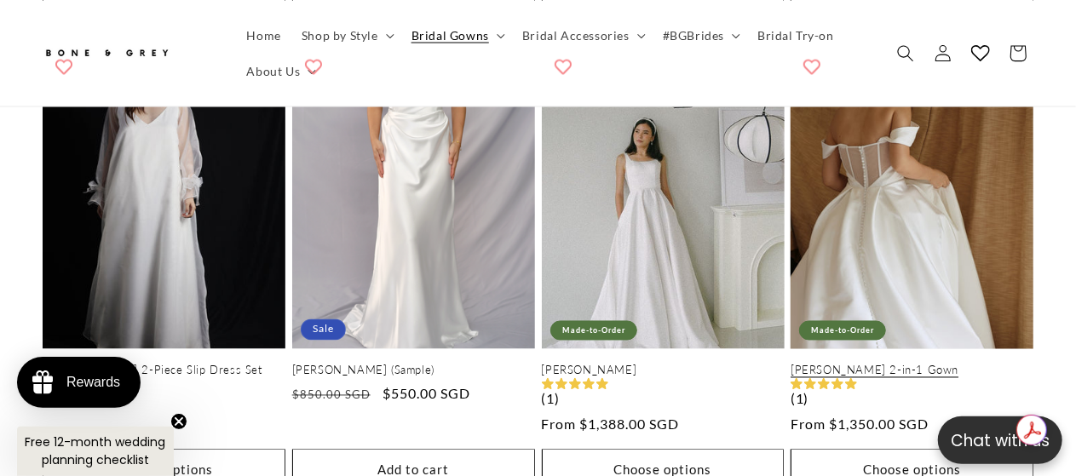
click at [978, 364] on link "Leah 2-in-1 Gown" at bounding box center [912, 371] width 243 height 14
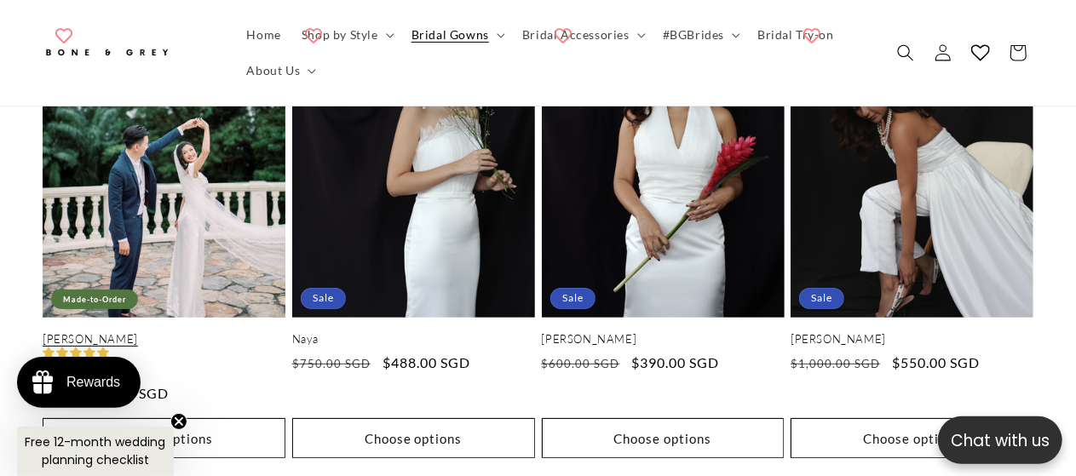
scroll to position [0, 707]
click at [170, 332] on link "Ida" at bounding box center [164, 339] width 243 height 14
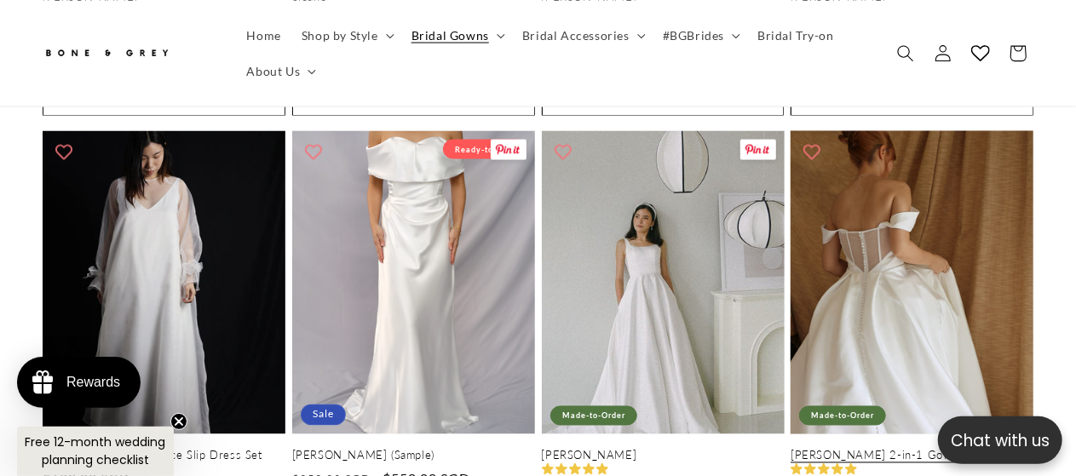
scroll to position [1362, 0]
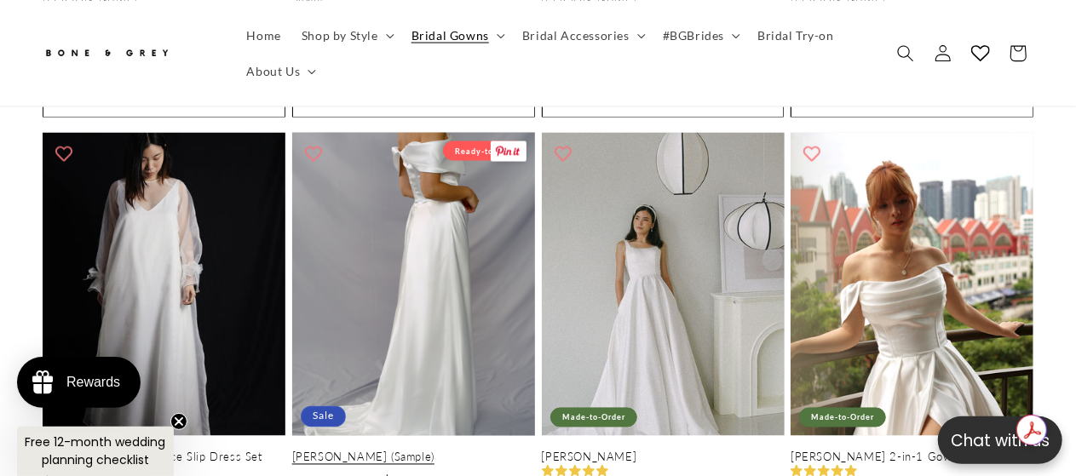
click at [434, 451] on link "Faye (Sample)" at bounding box center [413, 458] width 243 height 14
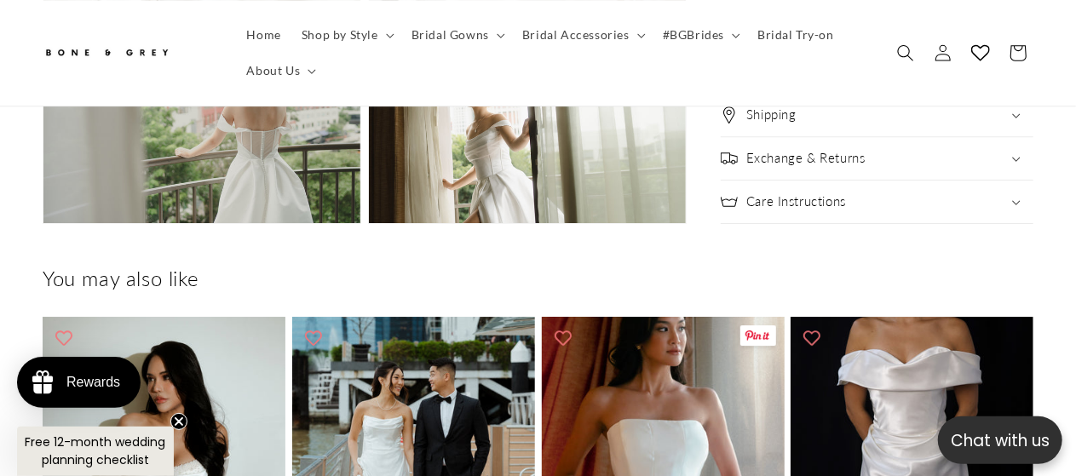
scroll to position [2727, 0]
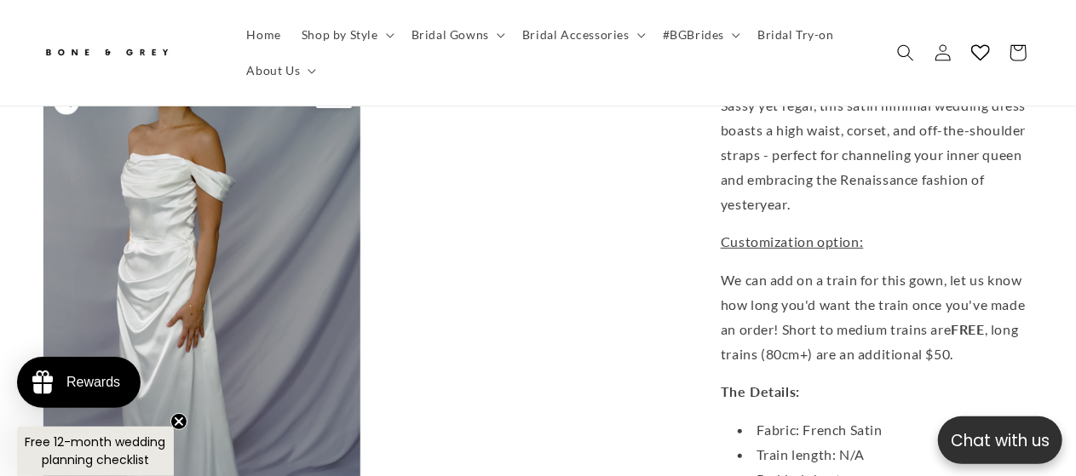
scroll to position [3579, 0]
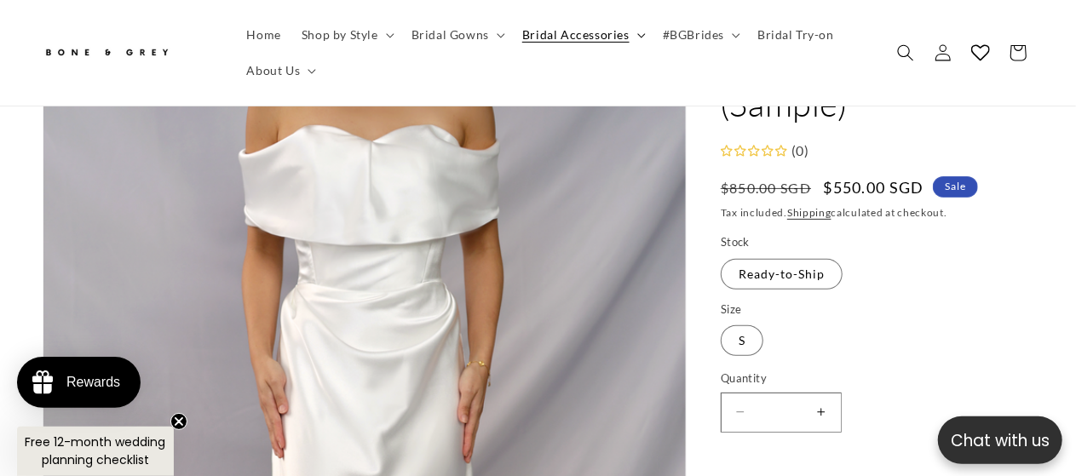
scroll to position [0, 354]
click at [700, 38] on span "#BGBrides" at bounding box center [693, 34] width 61 height 15
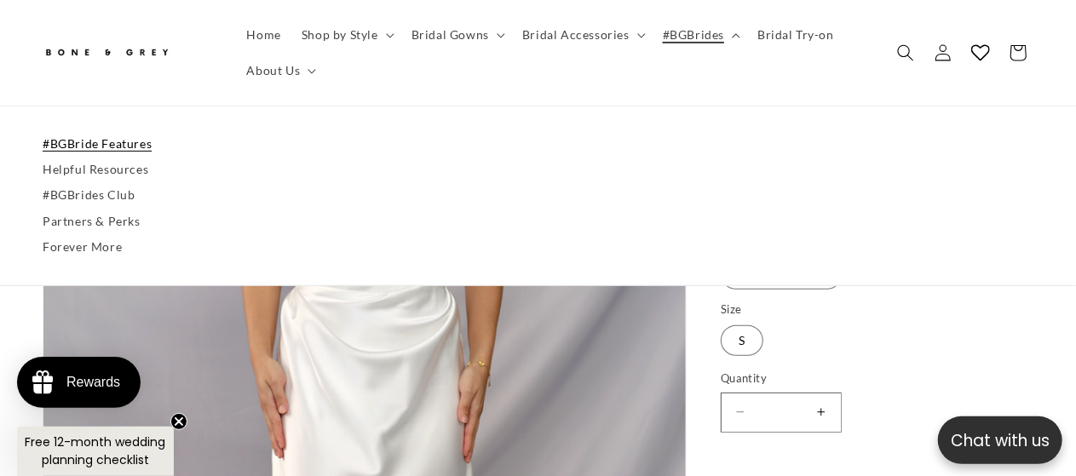
click at [134, 147] on link "#BGBride Features" at bounding box center [538, 144] width 991 height 26
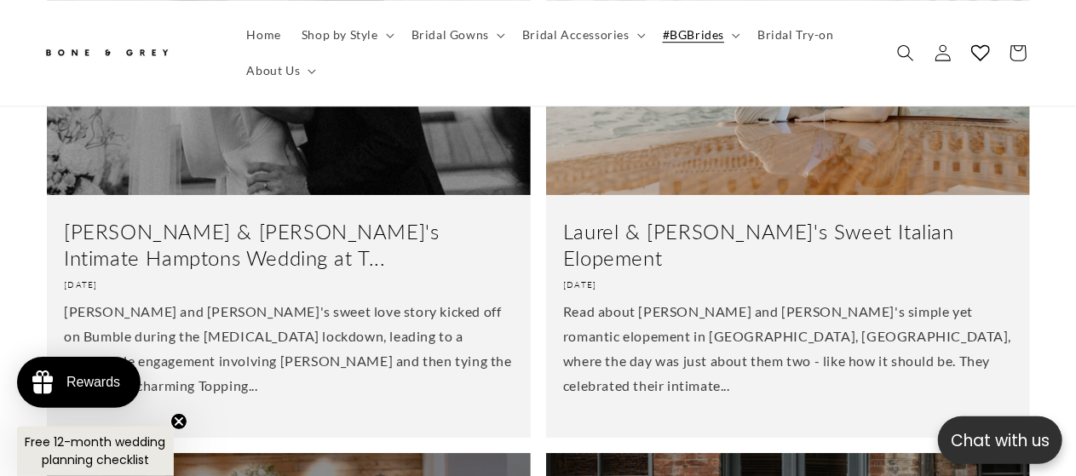
scroll to position [2556, 0]
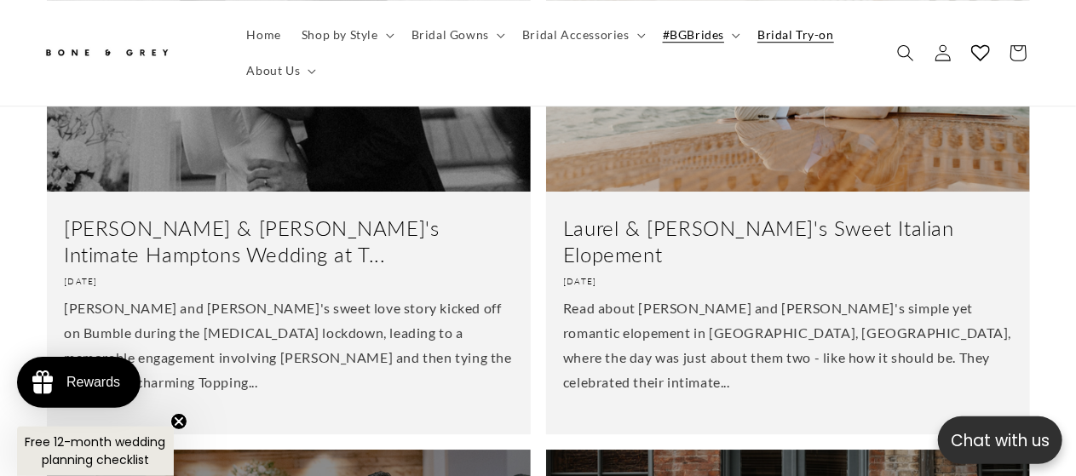
click at [801, 38] on span "Bridal Try-on" at bounding box center [795, 34] width 77 height 15
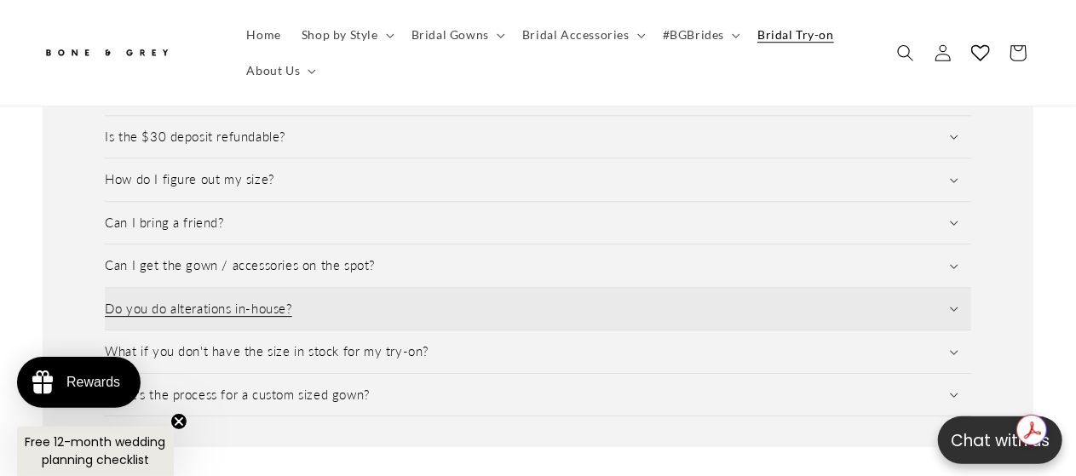
scroll to position [2641, 0]
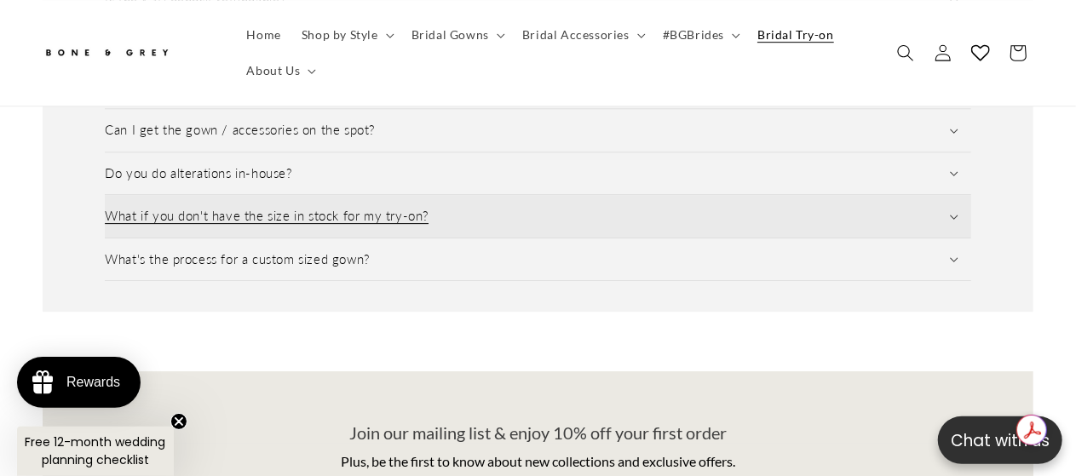
click at [538, 195] on summary "What if you don't have the size in stock for my try-on?" at bounding box center [538, 216] width 867 height 43
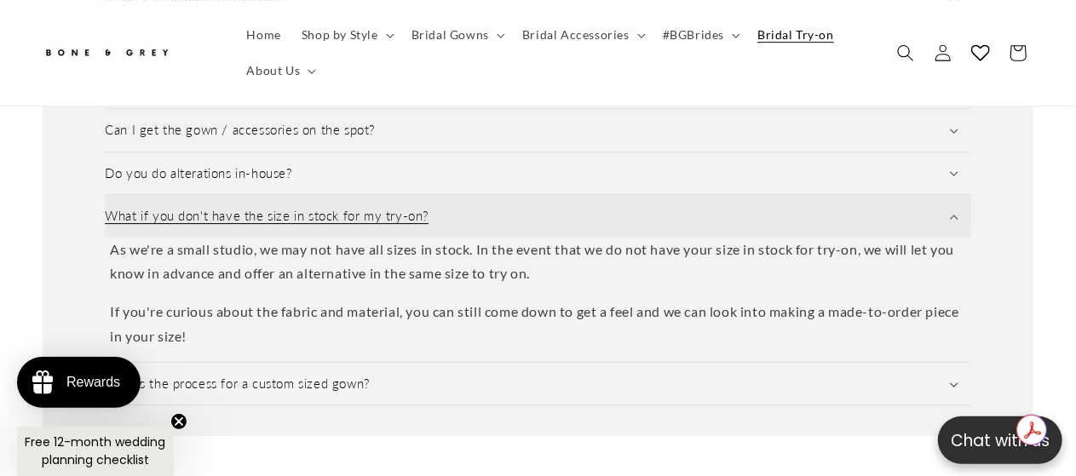
scroll to position [0, 707]
click at [548, 195] on summary "What if you don't have the size in stock for my try-on?" at bounding box center [538, 216] width 867 height 43
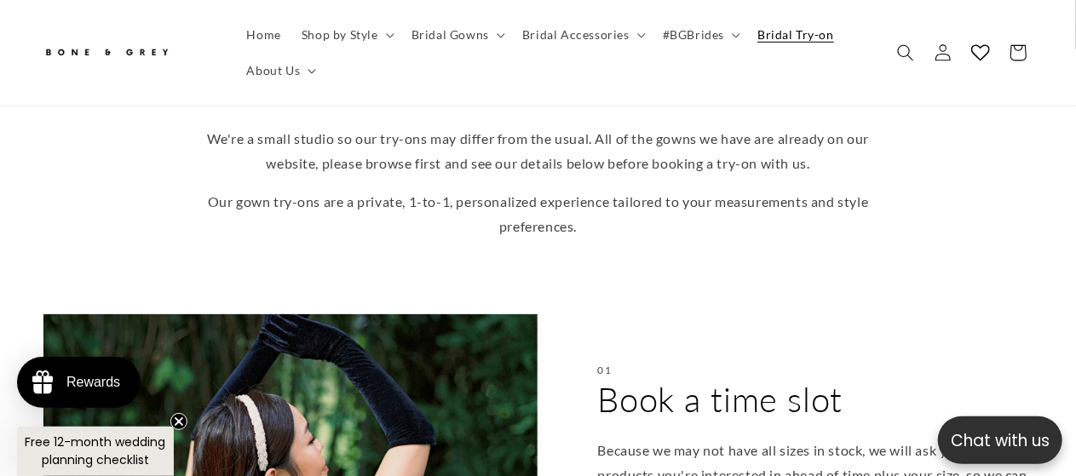
scroll to position [170, 0]
